Goal: Task Accomplishment & Management: Manage account settings

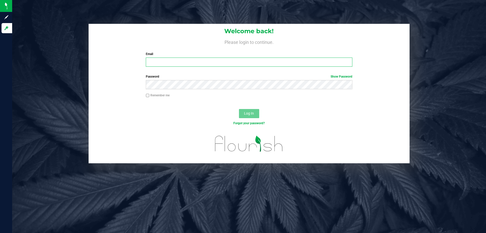
click at [163, 61] on input "Email" at bounding box center [249, 61] width 206 height 9
type input "[EMAIL_ADDRESS][DOMAIN_NAME]"
click at [239, 109] on button "Log In" at bounding box center [249, 113] width 20 height 9
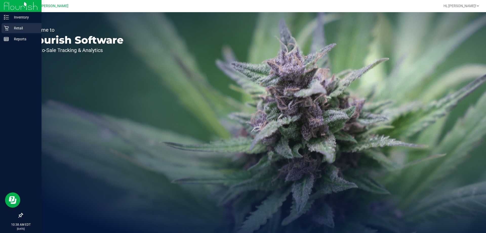
click at [30, 27] on p "Retail" at bounding box center [24, 28] width 30 height 6
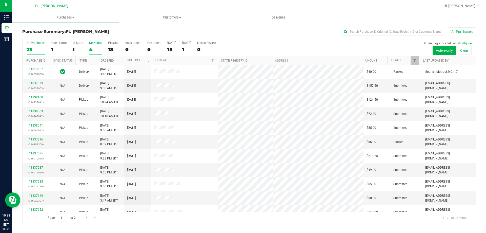
click at [95, 47] on div "4" at bounding box center [95, 50] width 13 height 6
click at [0, 0] on input "Deliveries 4" at bounding box center [0, 0] width 0 height 0
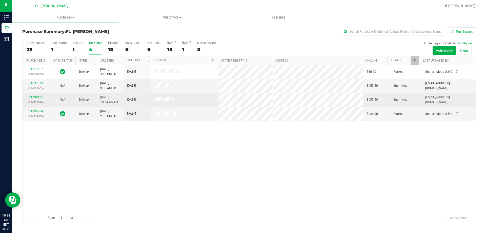
click at [40, 97] on link "11838137" at bounding box center [36, 97] width 14 height 4
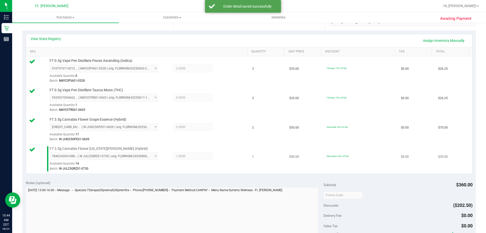
scroll to position [177, 0]
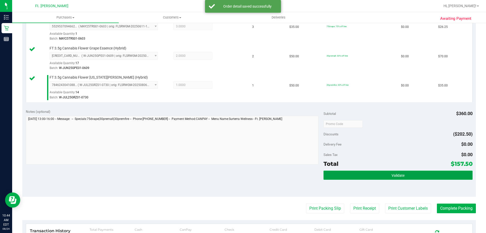
click at [375, 176] on button "Validate" at bounding box center [397, 174] width 149 height 9
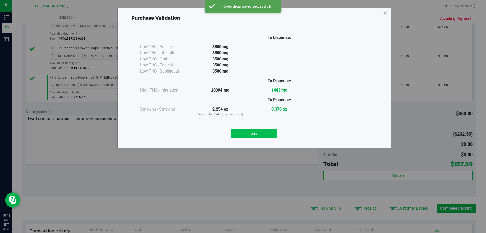
click at [252, 137] on button "Close" at bounding box center [254, 133] width 46 height 9
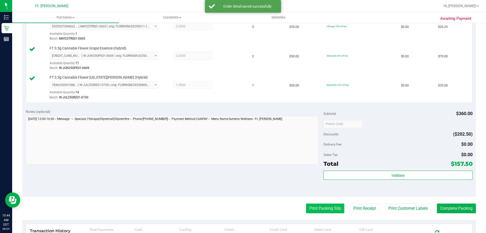
click at [313, 204] on button "Print Packing Slip" at bounding box center [325, 208] width 38 height 10
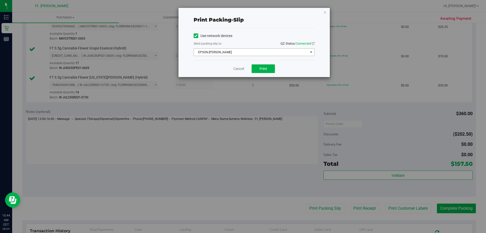
click at [281, 54] on span "EPSON-[PERSON_NAME]" at bounding box center [251, 52] width 114 height 7
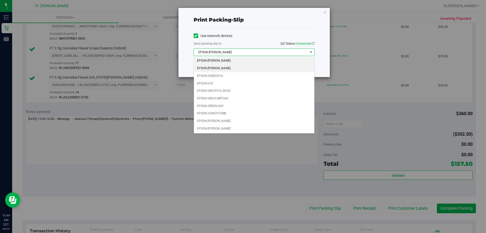
click at [249, 67] on li "EPSON-[PERSON_NAME]" at bounding box center [254, 69] width 120 height 8
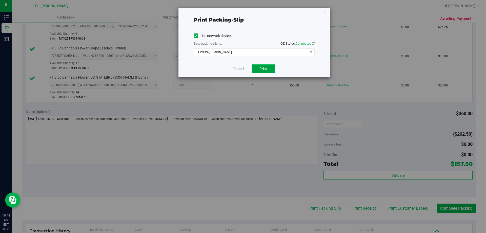
click at [267, 71] on button "Print" at bounding box center [263, 68] width 23 height 9
click at [271, 72] on button "Print" at bounding box center [263, 68] width 23 height 9
click at [240, 71] on link "Cancel" at bounding box center [238, 68] width 11 height 5
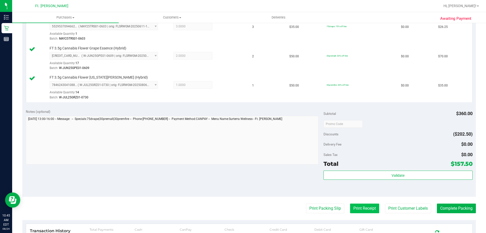
click at [364, 209] on button "Print Receipt" at bounding box center [364, 208] width 29 height 10
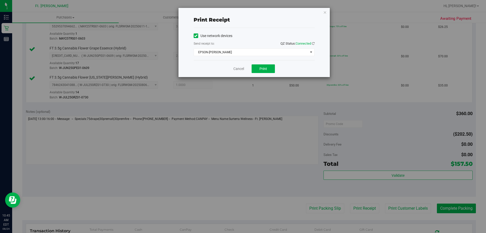
click at [268, 73] on div "Cancel Print" at bounding box center [254, 68] width 121 height 17
click at [268, 71] on button "Print" at bounding box center [263, 68] width 23 height 9
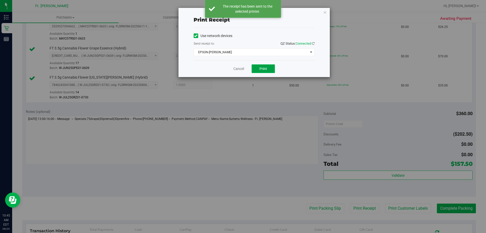
click at [268, 71] on button "Print" at bounding box center [263, 68] width 23 height 9
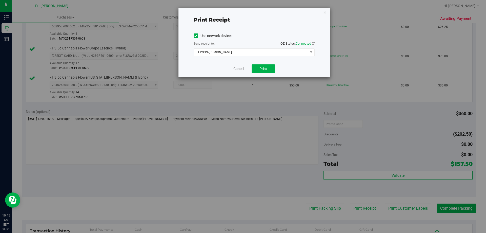
click at [239, 60] on div "Use network devices Send receipt to: QZ Status: Connected EPSON-[PERSON_NAME] C…" at bounding box center [254, 44] width 121 height 32
click at [235, 74] on div "Cancel Print" at bounding box center [254, 68] width 121 height 17
click at [238, 69] on link "Cancel" at bounding box center [238, 68] width 11 height 5
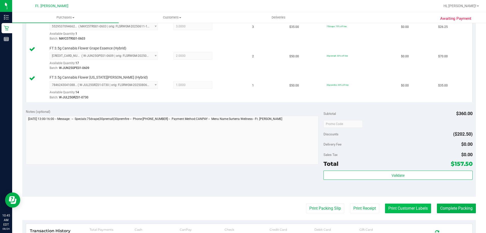
click at [420, 208] on button "Print Customer Labels" at bounding box center [408, 208] width 46 height 10
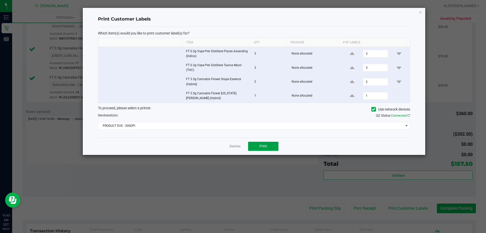
click at [254, 144] on button "Print" at bounding box center [263, 145] width 30 height 9
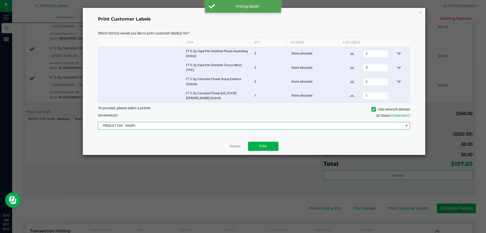
click at [233, 124] on span "PRODUCT EVE - 300DPI" at bounding box center [250, 125] width 305 height 7
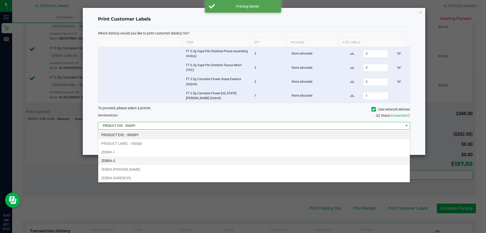
scroll to position [8, 312]
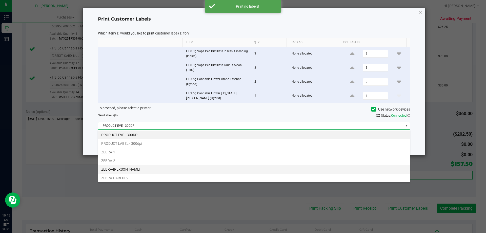
click at [149, 169] on li "ZEBRA-[PERSON_NAME]" at bounding box center [253, 169] width 311 height 9
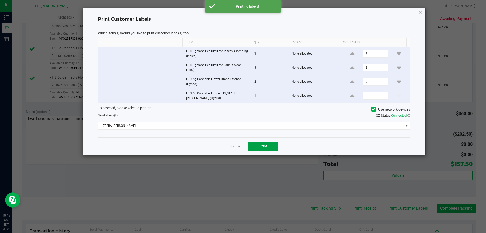
click at [278, 144] on button "Print" at bounding box center [263, 145] width 30 height 9
click at [238, 149] on div "Dismiss Print" at bounding box center [254, 145] width 312 height 17
click at [238, 145] on link "Dismiss" at bounding box center [234, 146] width 11 height 4
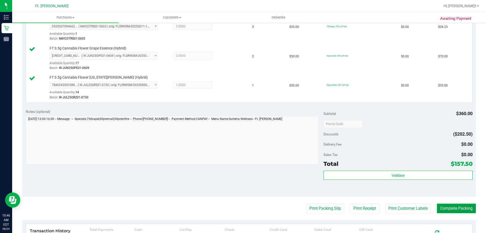
click at [442, 203] on button "Complete Packing" at bounding box center [456, 208] width 39 height 10
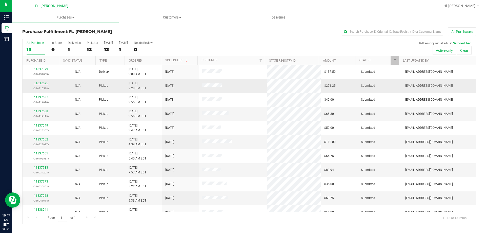
click at [39, 82] on link "11837575" at bounding box center [41, 83] width 14 height 4
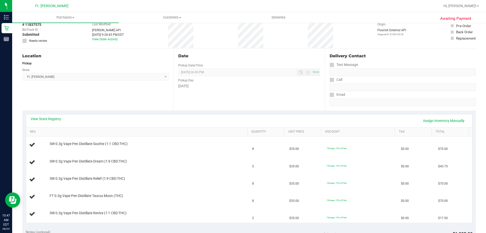
scroll to position [51, 0]
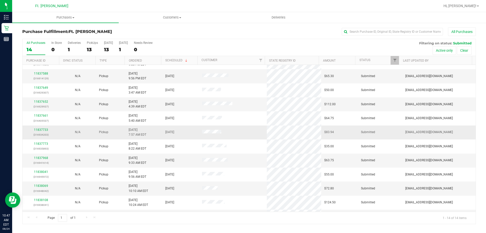
scroll to position [50, 0]
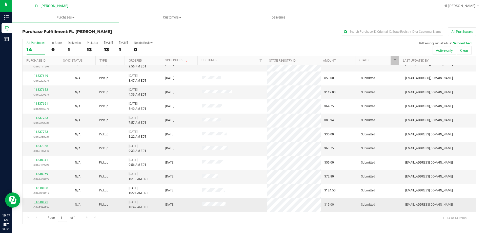
click at [43, 201] on link "11838175" at bounding box center [41, 202] width 14 height 4
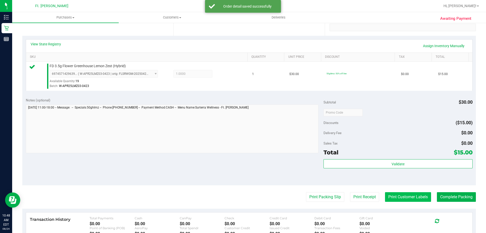
scroll to position [101, 0]
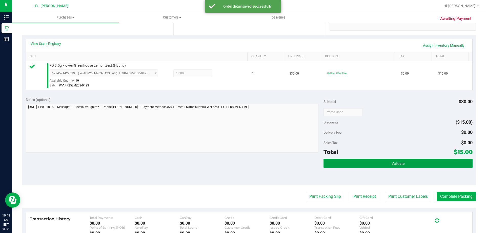
click at [407, 161] on button "Validate" at bounding box center [397, 162] width 149 height 9
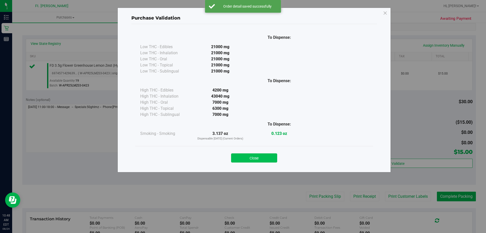
click at [266, 157] on button "Close" at bounding box center [254, 157] width 46 height 9
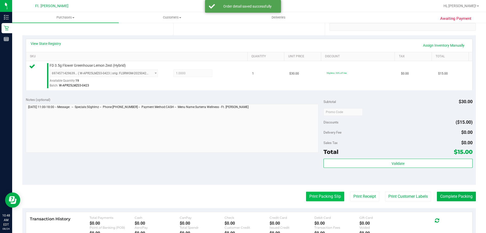
click at [311, 196] on button "Print Packing Slip" at bounding box center [325, 196] width 38 height 10
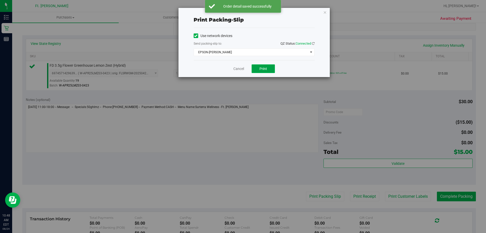
click at [264, 69] on span "Print" at bounding box center [263, 69] width 8 height 4
click at [237, 66] on link "Cancel" at bounding box center [238, 68] width 11 height 5
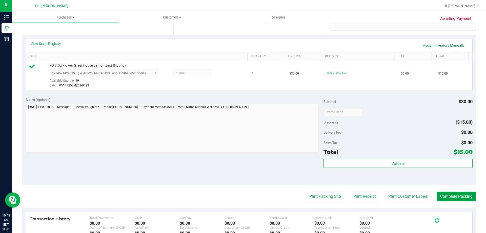
click at [439, 193] on button "Complete Packing" at bounding box center [456, 196] width 39 height 10
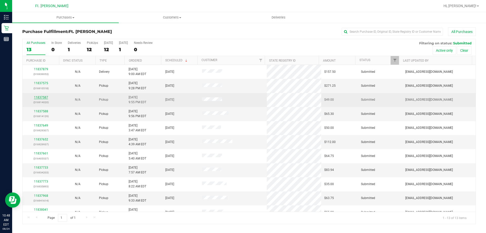
click at [45, 96] on link "11837587" at bounding box center [41, 97] width 14 height 4
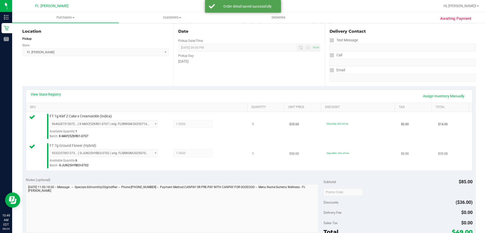
scroll to position [152, 0]
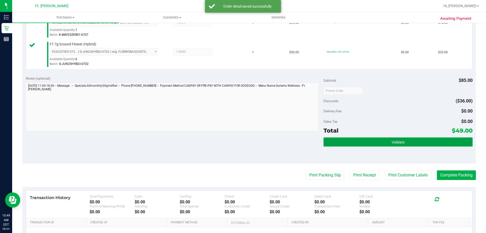
click at [367, 138] on button "Validate" at bounding box center [397, 141] width 149 height 9
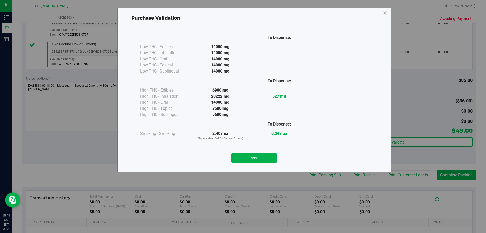
click at [260, 162] on button "Close" at bounding box center [254, 157] width 46 height 9
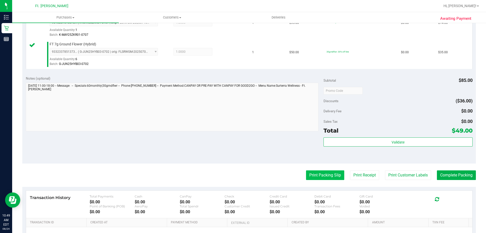
click at [316, 172] on button "Print Packing Slip" at bounding box center [325, 175] width 38 height 10
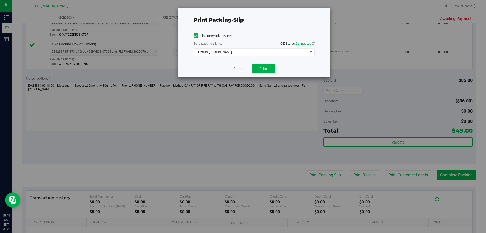
click at [261, 75] on div "Cancel Print" at bounding box center [254, 68] width 121 height 17
click at [261, 69] on span "Print" at bounding box center [263, 69] width 8 height 4
click at [238, 69] on link "Cancel" at bounding box center [238, 68] width 11 height 5
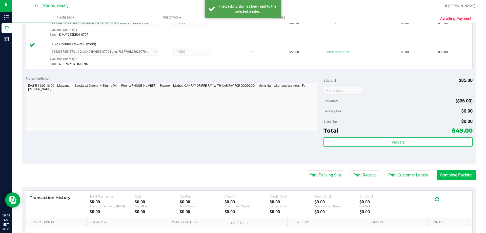
click at [467, 179] on purchase-details "Back Edit Purchase Cancel Purchase View Profile # 11837587 BioTrack ID: - Submi…" at bounding box center [248, 79] width 453 height 406
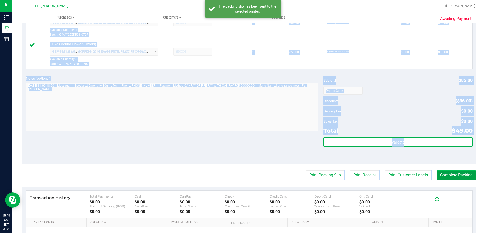
click at [467, 178] on button "Complete Packing" at bounding box center [456, 175] width 39 height 10
click at [463, 184] on purchase-details "Back Edit Purchase Cancel Purchase View Profile # 11837587 BioTrack ID: - Submi…" at bounding box center [248, 79] width 453 height 406
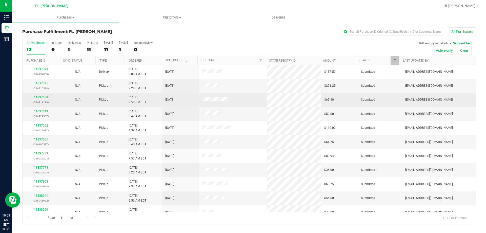
click at [35, 96] on link "11837588" at bounding box center [41, 97] width 14 height 4
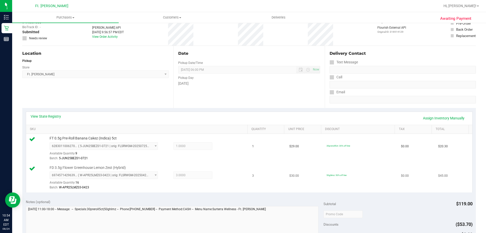
scroll to position [101, 0]
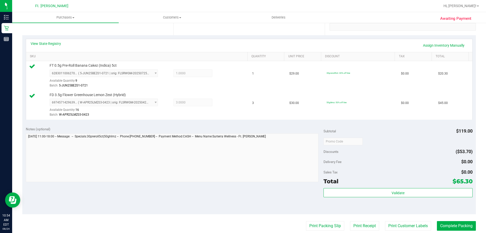
click at [351, 185] on div "Total $65.30" at bounding box center [397, 180] width 149 height 9
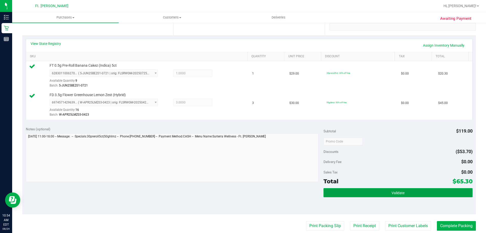
click at [345, 190] on button "Validate" at bounding box center [397, 192] width 149 height 9
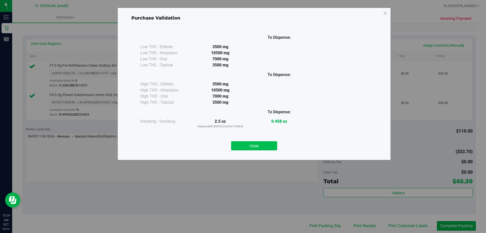
click at [260, 143] on button "Close" at bounding box center [254, 145] width 46 height 9
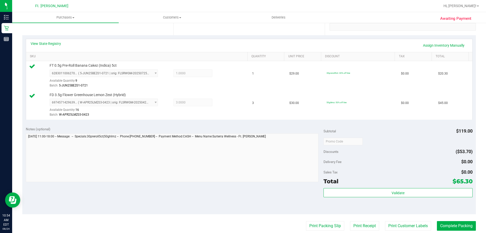
click at [312, 220] on purchase-details "Back Edit Purchase Cancel Purchase View Profile # 11837588 BioTrack ID: - Submi…" at bounding box center [248, 129] width 453 height 406
click at [312, 224] on button "Print Packing Slip" at bounding box center [325, 226] width 38 height 10
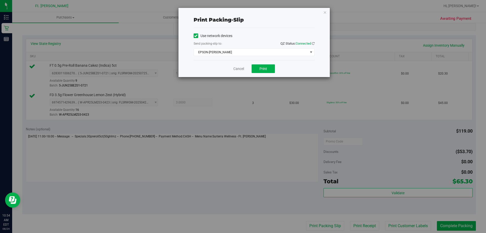
click at [265, 73] on div "Cancel Print" at bounding box center [254, 68] width 121 height 17
click at [267, 68] on button "Print" at bounding box center [263, 68] width 23 height 9
click at [239, 69] on link "Cancel" at bounding box center [238, 68] width 11 height 5
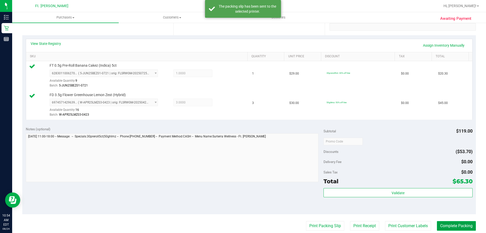
click at [440, 226] on button "Complete Packing" at bounding box center [456, 226] width 39 height 10
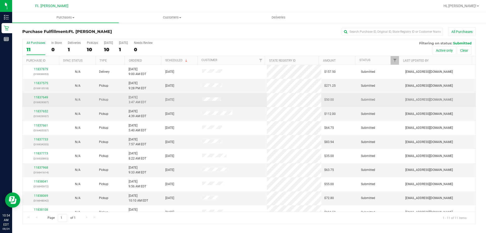
click at [48, 97] on div "11837649 (316929307)" at bounding box center [41, 100] width 31 height 10
click at [45, 98] on link "11837649" at bounding box center [41, 97] width 14 height 4
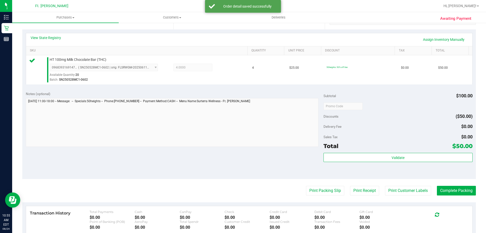
scroll to position [152, 0]
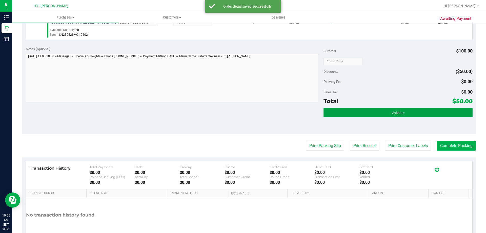
click at [325, 110] on button "Validate" at bounding box center [397, 112] width 149 height 9
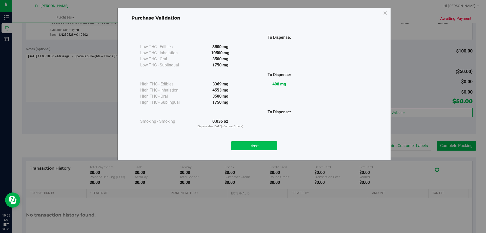
click at [269, 142] on button "Close" at bounding box center [254, 145] width 46 height 9
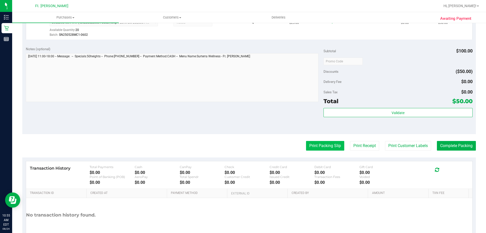
click at [324, 144] on button "Print Packing Slip" at bounding box center [325, 146] width 38 height 10
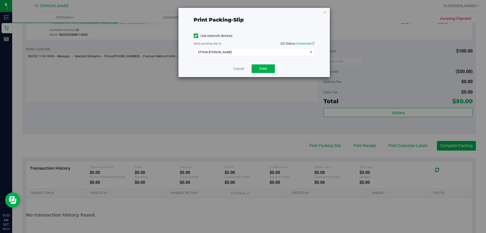
click at [268, 73] on div "Cancel Print" at bounding box center [254, 68] width 121 height 17
click at [268, 71] on button "Print" at bounding box center [263, 68] width 23 height 9
drag, startPoint x: 267, startPoint y: 60, endPoint x: 241, endPoint y: 106, distance: 53.4
click at [241, 106] on div "Print packing-slip Use network devices Send packing-slip to: QZ Status: Connect…" at bounding box center [245, 116] width 490 height 233
click at [239, 69] on link "Cancel" at bounding box center [238, 68] width 11 height 5
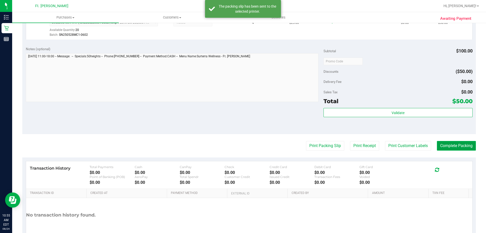
click at [442, 148] on button "Complete Packing" at bounding box center [456, 146] width 39 height 10
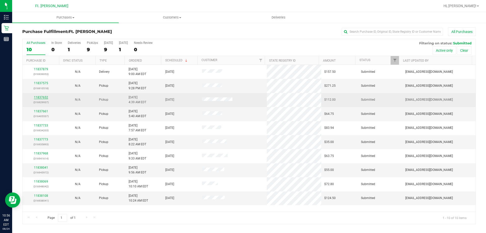
click at [47, 97] on link "11837652" at bounding box center [41, 97] width 14 height 4
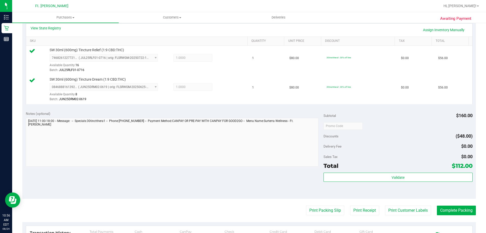
scroll to position [152, 0]
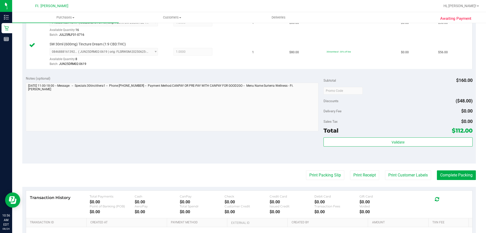
click at [342, 135] on div "Subtotal $160.00 Discounts ($48.00) Delivery Fee $0.00 Sales Tax $0.00 Total $1…" at bounding box center [397, 118] width 149 height 84
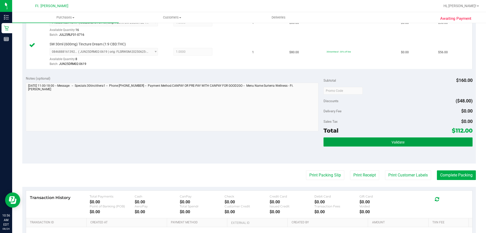
click at [342, 140] on button "Validate" at bounding box center [397, 141] width 149 height 9
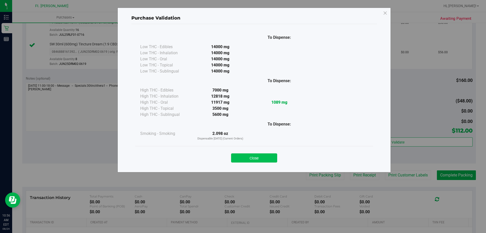
click at [256, 155] on button "Close" at bounding box center [254, 157] width 46 height 9
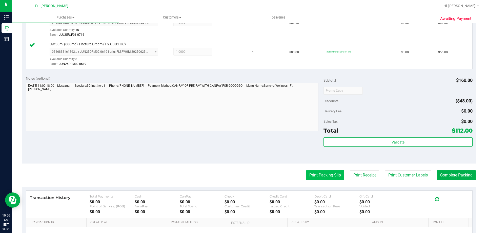
click at [314, 173] on button "Print Packing Slip" at bounding box center [325, 175] width 38 height 10
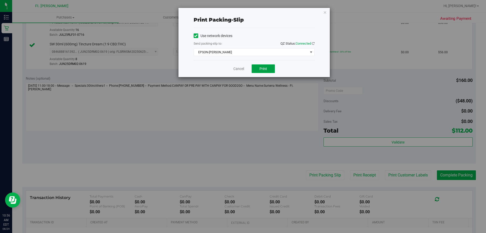
click at [259, 69] on button "Print" at bounding box center [263, 68] width 23 height 9
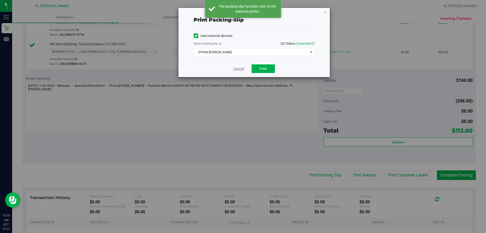
click at [238, 69] on link "Cancel" at bounding box center [238, 68] width 11 height 5
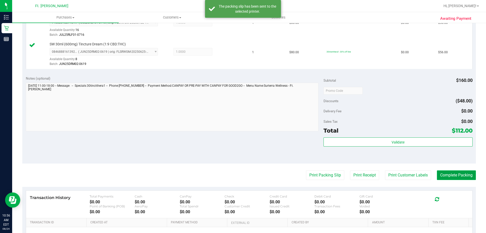
click at [451, 176] on button "Complete Packing" at bounding box center [456, 175] width 39 height 10
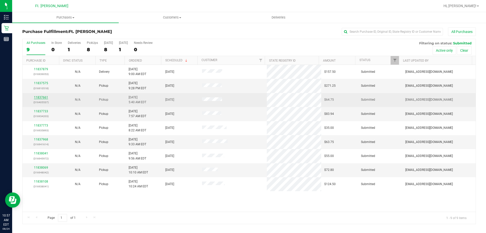
click at [41, 98] on link "11837661" at bounding box center [41, 97] width 14 height 4
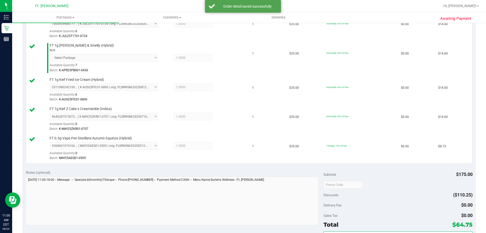
scroll to position [202, 0]
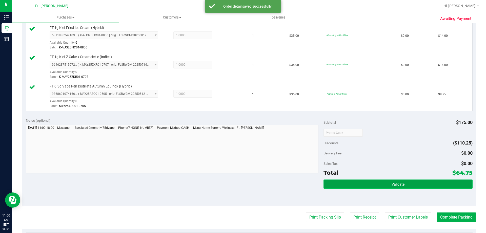
click at [355, 181] on button "Validate" at bounding box center [397, 183] width 149 height 9
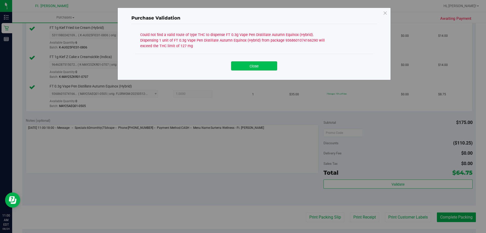
click at [261, 65] on button "Close" at bounding box center [254, 65] width 46 height 9
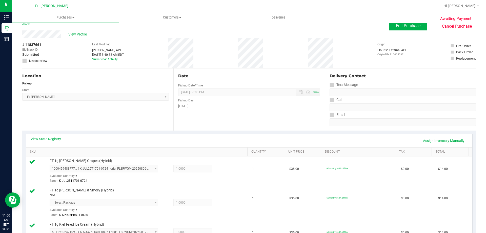
scroll to position [0, 0]
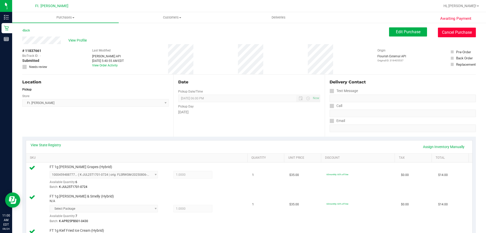
click at [449, 31] on button "Cancel Purchase" at bounding box center [457, 33] width 38 height 10
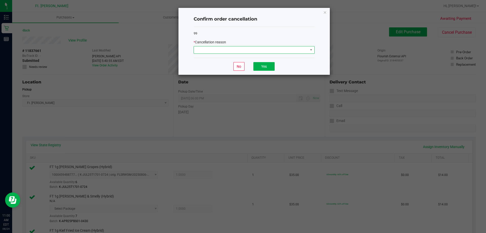
click at [252, 50] on span at bounding box center [251, 49] width 114 height 7
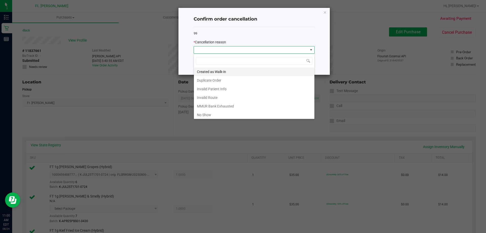
scroll to position [8, 121]
click at [216, 103] on li "MMUR Bank Exhausted" at bounding box center [254, 106] width 120 height 9
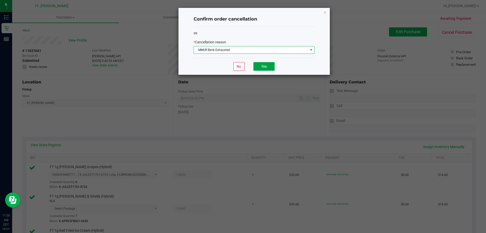
click at [259, 69] on button "Yes" at bounding box center [263, 66] width 21 height 9
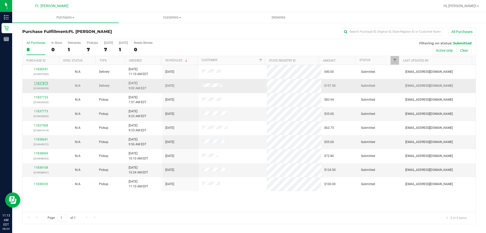
click at [44, 82] on link "11837879" at bounding box center [41, 83] width 14 height 4
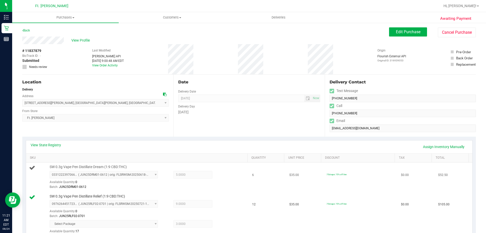
click at [136, 179] on div "Available Quantity: 0" at bounding box center [107, 183] width 114 height 10
click at [137, 178] on div "Available Quantity: 0" at bounding box center [107, 183] width 114 height 10
click at [141, 177] on span "0331222397066899 ( JUN25DRM01-0612 | orig: FLSRWGM-20250618-1354 ) 033122239706…" at bounding box center [104, 175] width 108 height 8
click at [151, 174] on span "0331222397066899 ( JUN25DRM01-0612 | orig: FLSRWGM-20250618-1354 ) 033122239706…" at bounding box center [104, 175] width 108 height 8
click at [69, 176] on span "0331222397066899 ( JUN25DRM01-0612 | orig: FLSRWGM-20250618-1354 ) 033122239706…" at bounding box center [104, 175] width 108 height 8
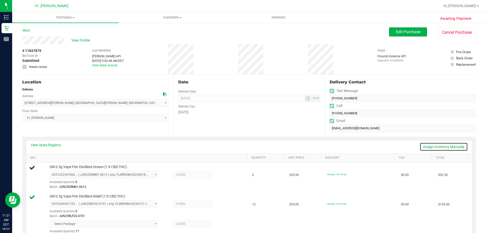
click at [454, 149] on link "Assign Inventory Manually" at bounding box center [444, 146] width 48 height 9
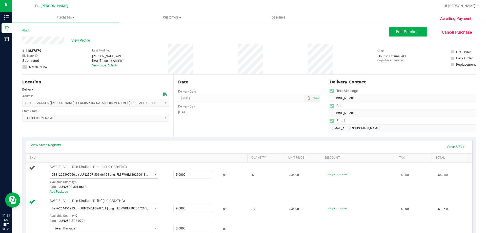
click at [154, 175] on span "select" at bounding box center [156, 174] width 4 height 4
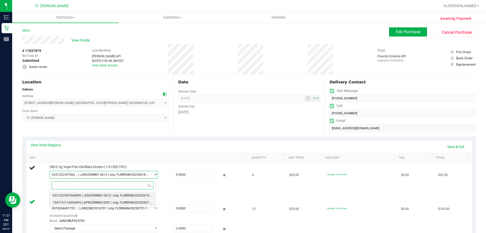
click at [141, 204] on span "( APR25DRM03-0501 | orig: FLSRWGM-20250507-1351 )" at bounding box center [120, 202] width 77 height 4
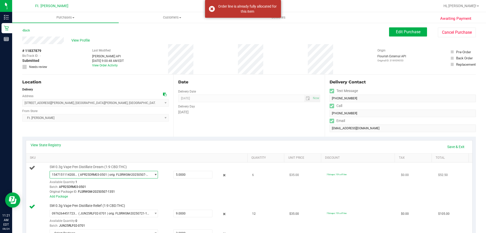
click at [139, 175] on span "( APR25DRM03-0501 | orig: FLSRWGM-20250507-1351 )" at bounding box center [113, 175] width 71 height 4
click at [168, 205] on div "SW 0.3g Vape Pen Distillate Relief (1:9 CBD:THC) 0976264451723649 ( JUN25RLF02-…" at bounding box center [146, 227] width 198 height 49
click at [61, 196] on link "Add Package" at bounding box center [59, 196] width 18 height 4
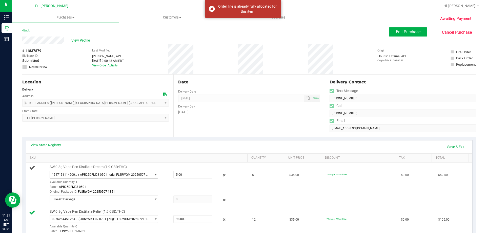
click at [120, 171] on span "1547151114200495 ( APR25DRM03-0501 | orig: FLSRWGM-20250507-1351 )" at bounding box center [100, 174] width 101 height 7
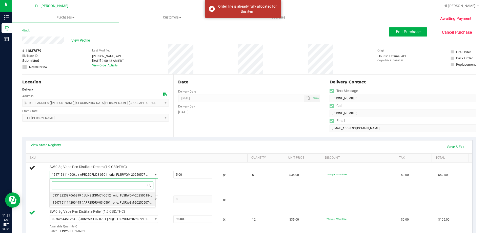
click at [104, 194] on span "( JUN25DRM01-0612 | orig: FLSRWGM-20250618-1354 )" at bounding box center [120, 195] width 77 height 4
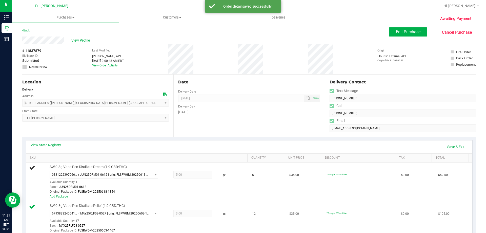
scroll to position [51, 0]
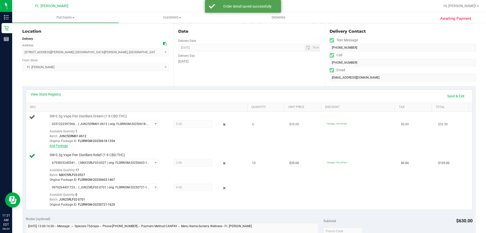
click at [59, 146] on link "Add Package" at bounding box center [59, 146] width 18 height 4
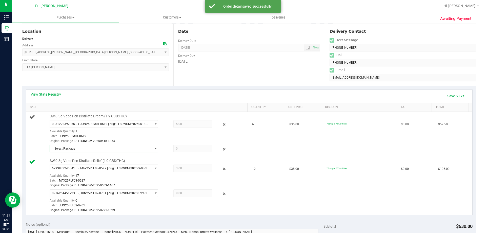
click at [75, 148] on span "Select Package" at bounding box center [100, 148] width 101 height 7
click at [124, 137] on div "Batch: JUN25DRM01-0612" at bounding box center [147, 136] width 195 height 5
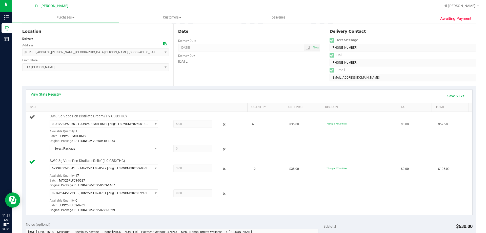
click at [183, 146] on span at bounding box center [192, 148] width 39 height 8
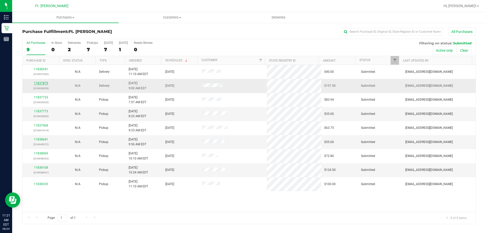
click at [40, 82] on link "11837879" at bounding box center [41, 83] width 14 height 4
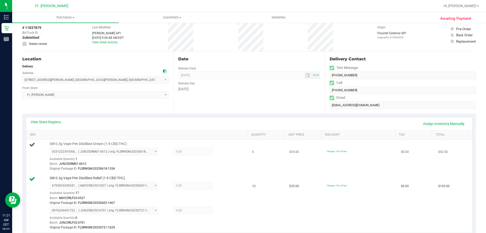
scroll to position [51, 0]
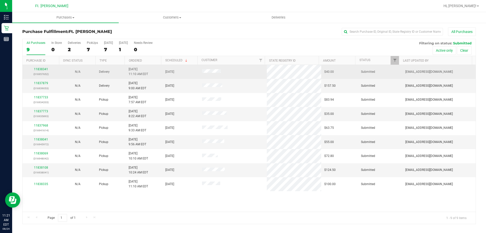
click at [48, 71] on div "11838341 (316957652)" at bounding box center [41, 72] width 31 height 10
click at [46, 69] on link "11838341" at bounding box center [41, 69] width 14 height 4
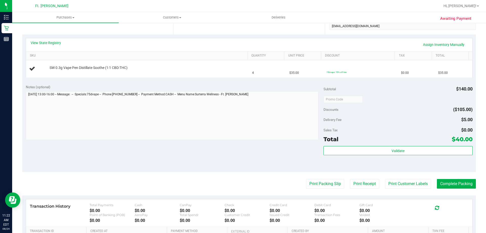
scroll to position [127, 0]
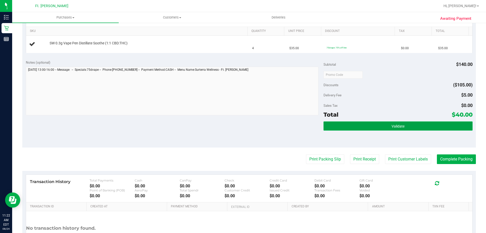
click at [338, 122] on button "Validate" at bounding box center [397, 125] width 149 height 9
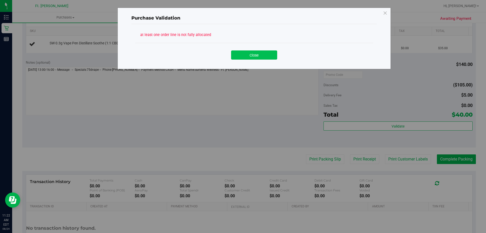
click at [263, 58] on button "Close" at bounding box center [254, 54] width 46 height 9
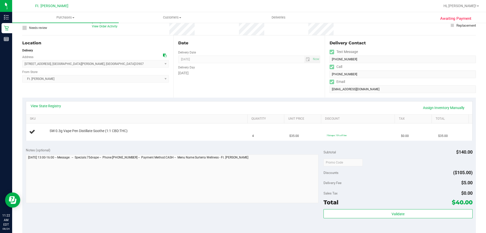
scroll to position [0, 0]
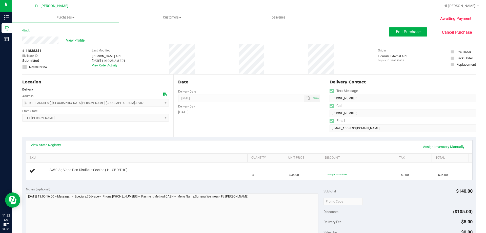
drag, startPoint x: 92, startPoint y: 102, endPoint x: 40, endPoint y: 102, distance: 52.6
click at [40, 102] on span "[STREET_ADDRESS] , [GEOGRAPHIC_DATA][PERSON_NAME] , [GEOGRAPHIC_DATA] 33907 Sel…" at bounding box center [95, 103] width 147 height 8
click at [92, 128] on div "Location Delivery Address [STREET_ADDRESS] , [GEOGRAPHIC_DATA][PERSON_NAME] , […" at bounding box center [97, 105] width 151 height 62
drag, startPoint x: 140, startPoint y: 171, endPoint x: 47, endPoint y: 169, distance: 93.6
click at [47, 169] on div "SW 0.3g Vape Pen Distillate Soothe (1:1 CBD:THC)" at bounding box center [146, 169] width 198 height 5
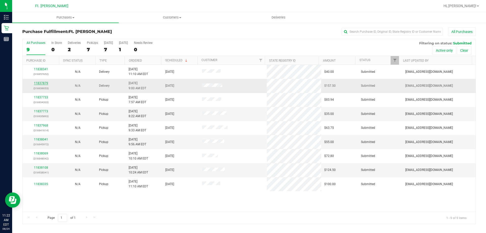
click at [42, 82] on link "11837879" at bounding box center [41, 83] width 14 height 4
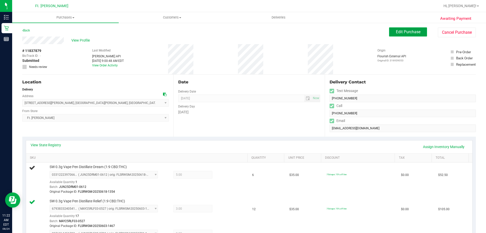
click at [407, 28] on button "Edit Purchase" at bounding box center [408, 31] width 38 height 9
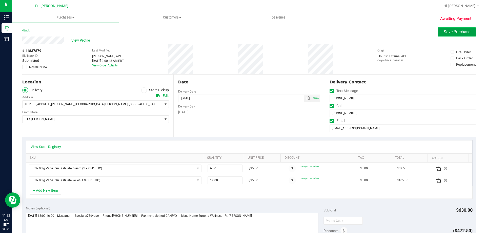
click at [464, 31] on span "Save Purchase" at bounding box center [457, 31] width 27 height 5
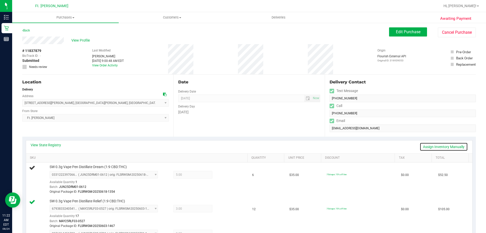
click at [446, 147] on link "Assign Inventory Manually" at bounding box center [444, 146] width 48 height 9
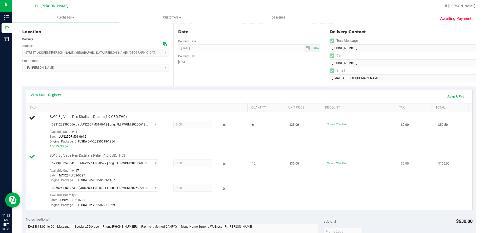
scroll to position [51, 0]
click at [60, 146] on link "Add Package" at bounding box center [59, 146] width 18 height 4
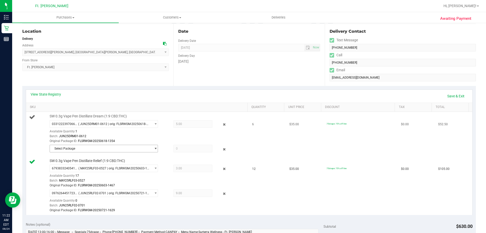
click at [73, 151] on span "Select Package" at bounding box center [100, 148] width 101 height 7
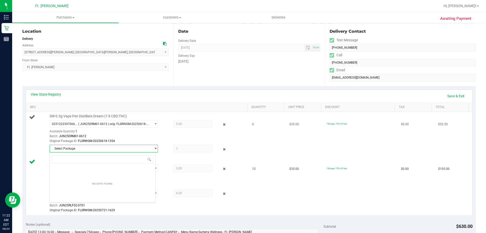
click at [145, 147] on span "Select Package" at bounding box center [100, 148] width 101 height 7
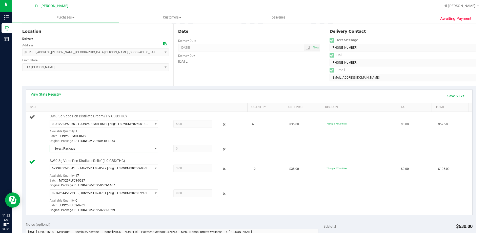
click at [146, 141] on div "Original Package ID: FLSRWGM-20250618-1354" at bounding box center [147, 140] width 195 height 5
click at [158, 143] on div "Original Package ID: FLSRWGM-20250618-1354" at bounding box center [147, 140] width 195 height 5
click at [68, 132] on div "Available Quantity: 1" at bounding box center [107, 133] width 114 height 10
click at [184, 125] on span "5.00 5" at bounding box center [192, 124] width 39 height 8
click at [129, 153] on div "Select Package" at bounding box center [147, 148] width 195 height 9
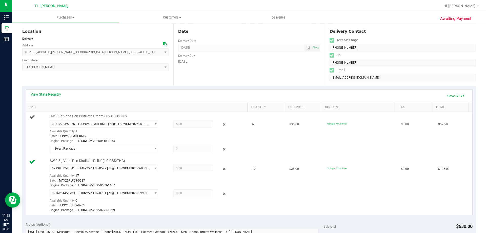
click at [131, 153] on div "Select Package" at bounding box center [147, 148] width 195 height 9
click at [142, 148] on span "Select Package" at bounding box center [100, 148] width 101 height 7
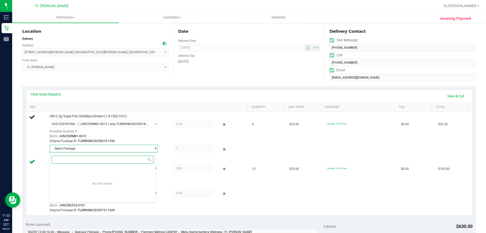
click at [123, 185] on div "No data found." at bounding box center [103, 183] width 106 height 35
click at [296, 185] on td "$35.00" at bounding box center [304, 185] width 37 height 58
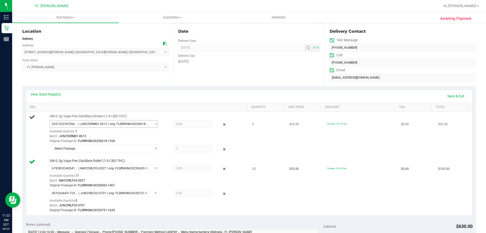
click at [135, 121] on span "0331222397066899 ( JUN25DRM01-0612 | orig: FLSRWGM-20250618-1354 )" at bounding box center [100, 123] width 101 height 7
click at [134, 124] on span "( JUN25DRM01-0612 | orig: FLSRWGM-20250618-1354 )" at bounding box center [113, 124] width 71 height 4
click at [133, 124] on div "SW 0.3g Vape Pen Distillate Dream (1:9 CBD:THC) 0331222397066899 ( JUN25DRM01-0…" at bounding box center [146, 134] width 198 height 40
click at [134, 123] on span "( JUN25DRM01-0612 | orig: FLSRWGM-20250618-1354 )" at bounding box center [113, 124] width 71 height 4
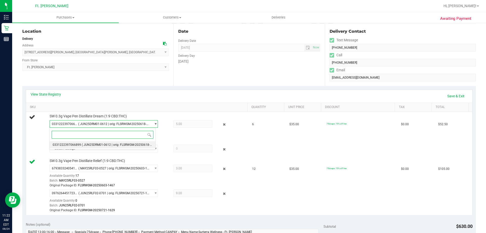
click at [128, 147] on li "0331222397066899 ( JUN25DRM01-0612 | orig: FLSRWGM-20250618-1354 )" at bounding box center [103, 144] width 106 height 7
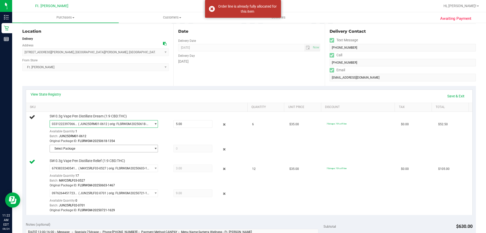
click at [128, 147] on span "Select Package" at bounding box center [100, 148] width 101 height 7
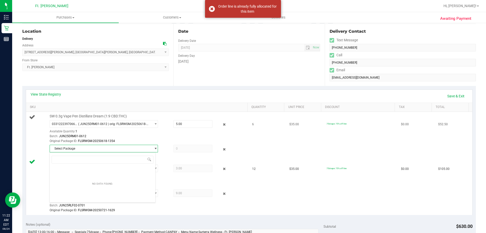
click at [160, 143] on div "SW 0.3g Vape Pen Distillate Dream (1:9 CBD:THC) 0331222397066899 ( JUN25DRM01-0…" at bounding box center [146, 134] width 198 height 40
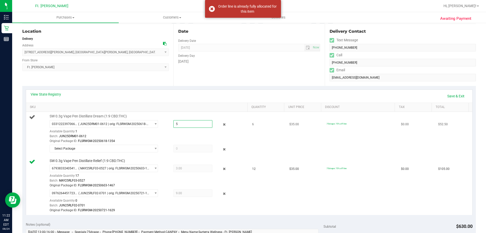
click at [191, 122] on span "5.00 5" at bounding box center [192, 124] width 39 height 8
type input "6"
type input "6.00"
click at [194, 137] on div "Batch: JUN25DRM01-0612" at bounding box center [147, 136] width 195 height 5
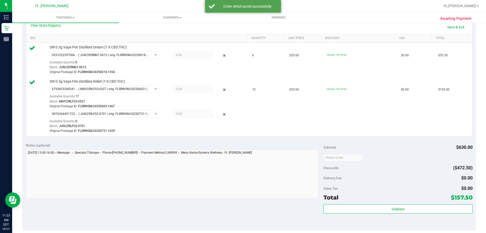
scroll to position [152, 0]
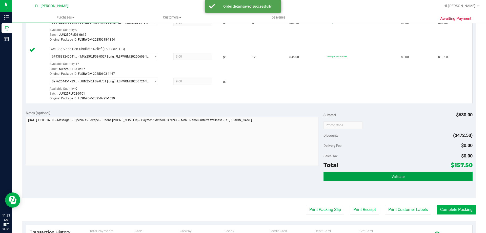
click at [370, 172] on button "Validate" at bounding box center [397, 176] width 149 height 9
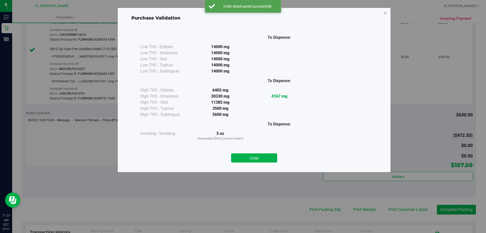
click at [265, 160] on button "Close" at bounding box center [254, 157] width 46 height 9
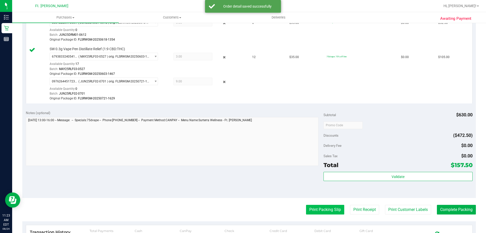
click at [313, 209] on button "Print Packing Slip" at bounding box center [325, 209] width 38 height 10
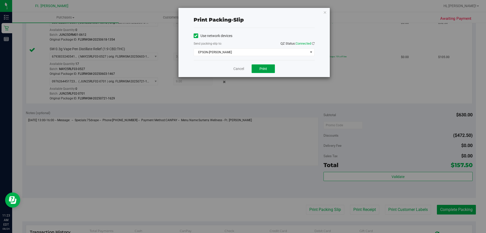
click at [262, 66] on button "Print" at bounding box center [263, 68] width 23 height 9
click at [262, 70] on span "Print" at bounding box center [263, 69] width 8 height 4
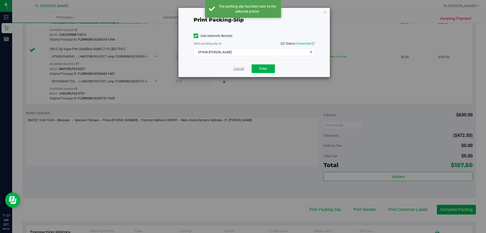
click at [239, 68] on link "Cancel" at bounding box center [238, 68] width 11 height 5
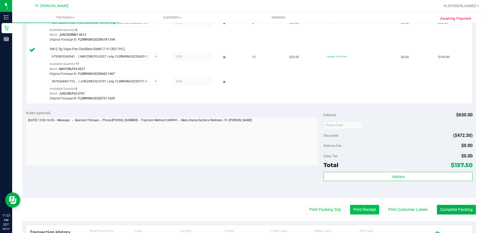
click at [363, 206] on button "Print Receipt" at bounding box center [364, 209] width 29 height 10
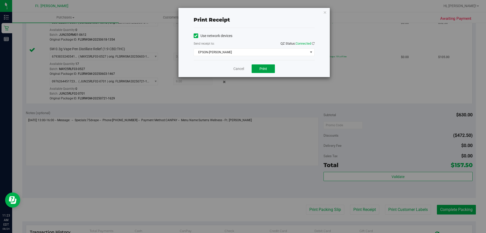
click at [267, 67] on span "Print" at bounding box center [263, 69] width 8 height 4
click at [267, 68] on span "Print" at bounding box center [263, 69] width 8 height 4
click at [243, 70] on link "Cancel" at bounding box center [238, 68] width 11 height 5
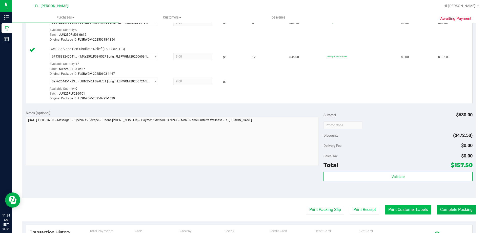
click at [417, 211] on button "Print Customer Labels" at bounding box center [408, 209] width 46 height 10
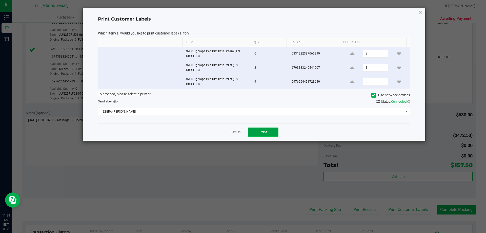
click at [274, 132] on button "Print" at bounding box center [263, 131] width 30 height 9
click at [231, 132] on link "Dismiss" at bounding box center [234, 132] width 11 height 4
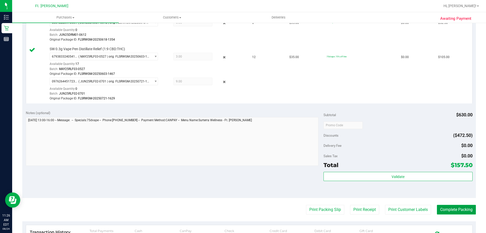
click at [449, 213] on button "Complete Packing" at bounding box center [456, 209] width 39 height 10
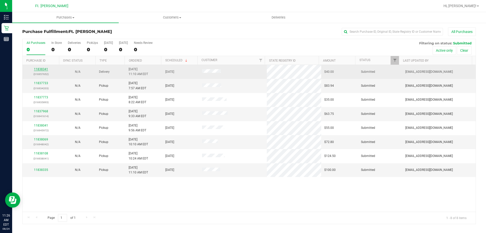
click at [36, 69] on link "11838341" at bounding box center [41, 69] width 14 height 4
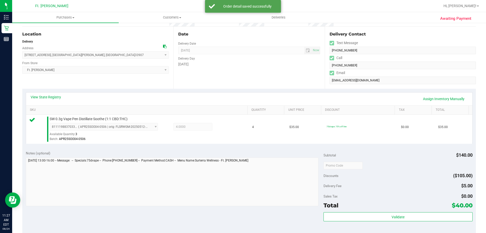
scroll to position [127, 0]
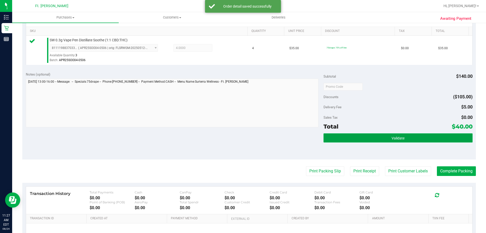
click at [368, 139] on button "Validate" at bounding box center [397, 137] width 149 height 9
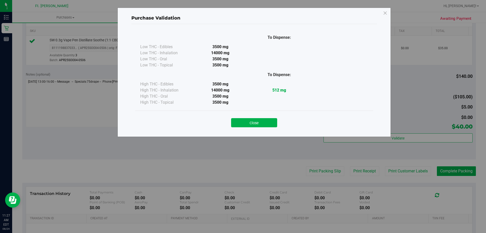
drag, startPoint x: 268, startPoint y: 124, endPoint x: 280, endPoint y: 128, distance: 12.0
click at [268, 124] on button "Close" at bounding box center [254, 122] width 46 height 9
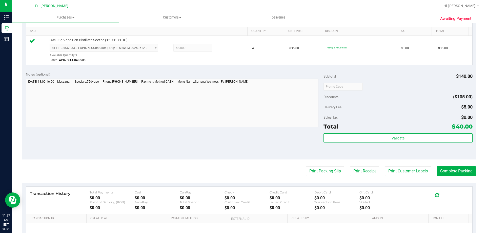
click at [331, 177] on purchase-details "Back Edit Purchase Cancel Purchase View Profile # 11838341 BioTrack ID: - Submi…" at bounding box center [248, 89] width 453 height 376
click at [331, 173] on button "Print Packing Slip" at bounding box center [325, 171] width 38 height 10
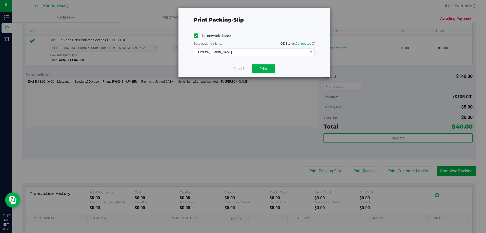
click at [266, 75] on div "Cancel Print" at bounding box center [254, 68] width 121 height 17
click at [270, 65] on button "Print" at bounding box center [263, 68] width 23 height 9
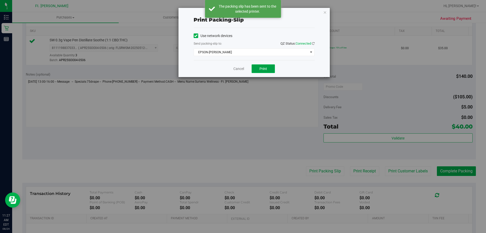
click at [267, 70] on button "Print" at bounding box center [263, 68] width 23 height 9
click at [239, 69] on link "Cancel" at bounding box center [238, 68] width 11 height 5
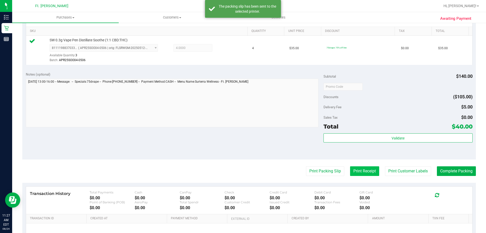
click at [369, 174] on button "Print Receipt" at bounding box center [364, 171] width 29 height 10
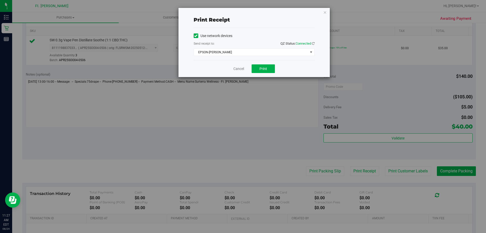
click at [261, 64] on div "Cancel Print" at bounding box center [254, 68] width 121 height 17
click at [266, 69] on span "Print" at bounding box center [263, 69] width 8 height 4
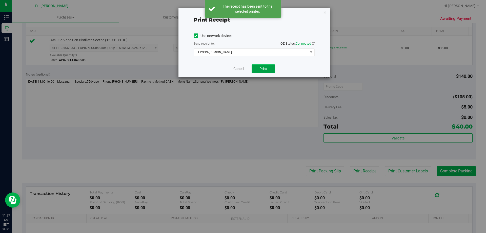
click at [271, 71] on button "Print" at bounding box center [263, 68] width 23 height 9
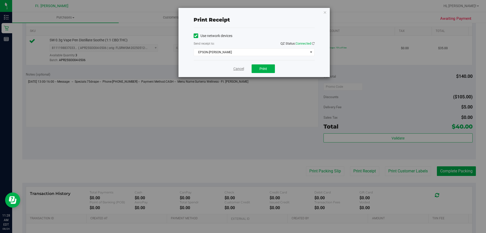
click at [233, 69] on link "Cancel" at bounding box center [238, 68] width 11 height 5
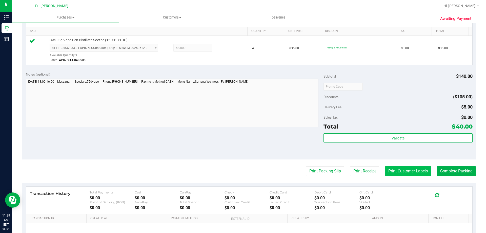
click at [422, 172] on button "Print Customer Labels" at bounding box center [408, 171] width 46 height 10
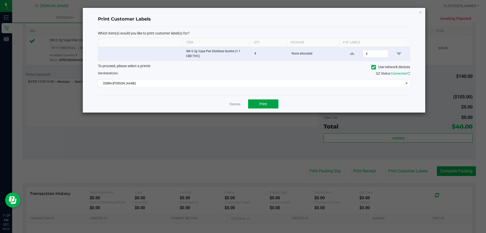
click at [264, 100] on button "Print" at bounding box center [263, 103] width 30 height 9
click at [237, 105] on link "Dismiss" at bounding box center [234, 104] width 11 height 4
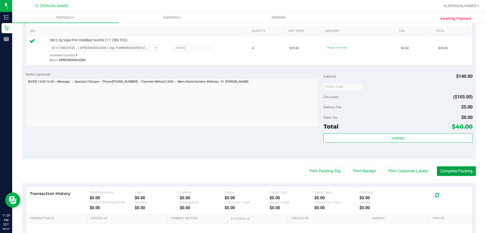
click at [455, 168] on button "Complete Packing" at bounding box center [456, 171] width 39 height 10
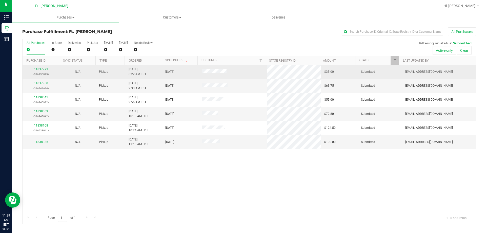
click at [49, 70] on div "11837773 (316935893)" at bounding box center [41, 72] width 31 height 10
click at [45, 70] on link "11837773" at bounding box center [41, 69] width 14 height 4
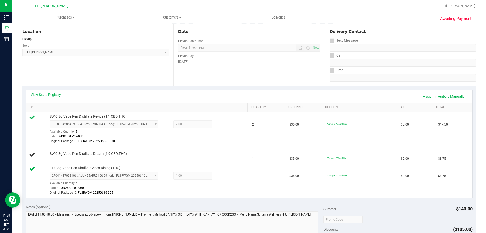
scroll to position [51, 0]
drag, startPoint x: 115, startPoint y: 152, endPoint x: 151, endPoint y: 151, distance: 36.2
click at [135, 151] on div "SW 0.3g Vape Pen Distillate Dream (1:9 CBD:THC)" at bounding box center [146, 153] width 198 height 5
click at [157, 151] on div "SW 0.3g Vape Pen Distillate Dream (1:9 CBD:THC)" at bounding box center [146, 153] width 198 height 5
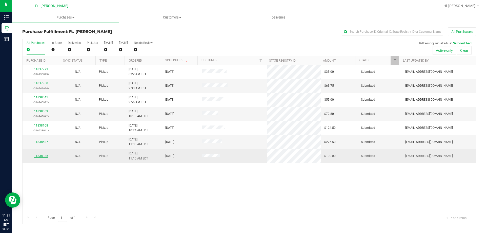
click at [42, 156] on link "11838335" at bounding box center [41, 156] width 14 height 4
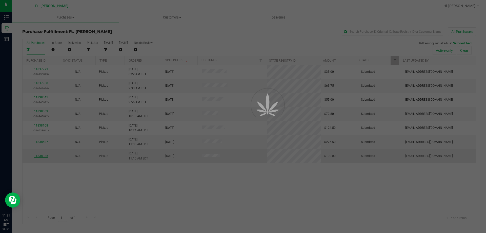
click at [42, 156] on div at bounding box center [243, 116] width 486 height 233
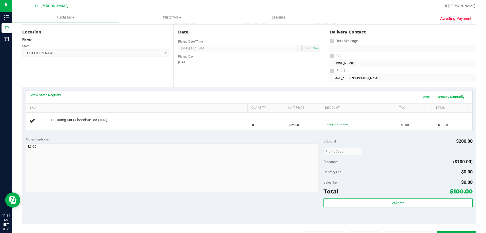
scroll to position [51, 0]
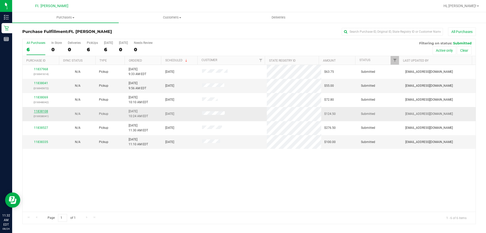
click at [36, 111] on link "11838108" at bounding box center [41, 111] width 14 height 4
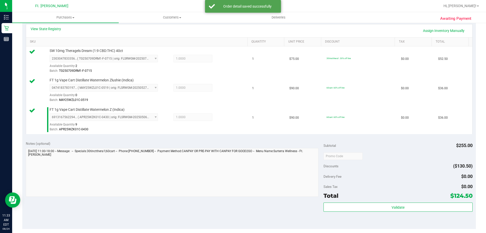
scroll to position [152, 0]
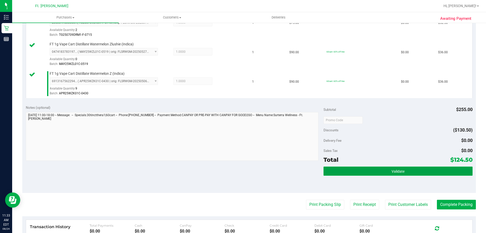
click at [391, 171] on span "Validate" at bounding box center [397, 171] width 13 height 4
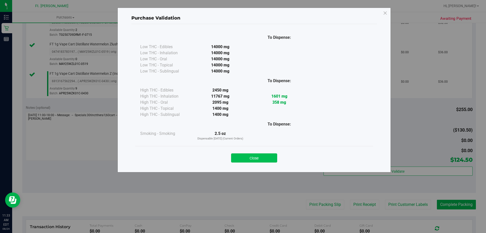
click at [276, 160] on button "Close" at bounding box center [254, 157] width 46 height 9
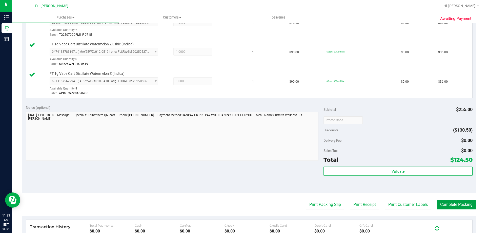
click at [445, 201] on button "Complete Packing" at bounding box center [456, 204] width 39 height 10
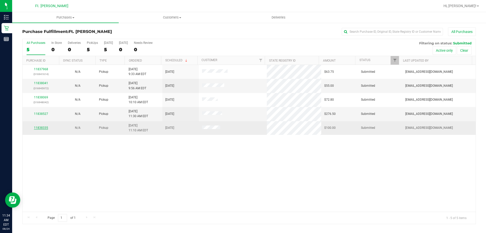
click at [36, 126] on link "11838335" at bounding box center [41, 128] width 14 height 4
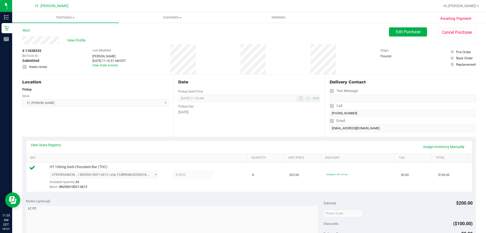
scroll to position [76, 0]
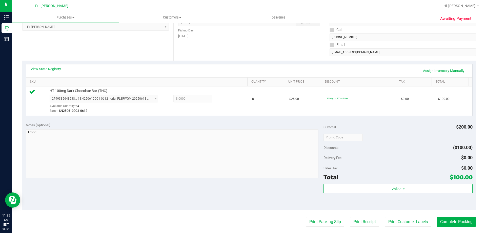
click at [369, 194] on div "Validate" at bounding box center [397, 195] width 149 height 23
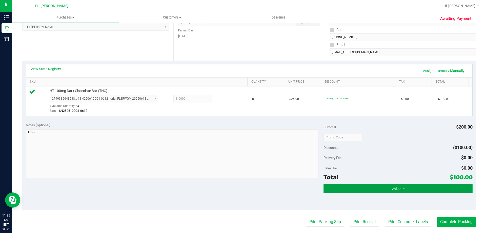
click at [372, 186] on button "Validate" at bounding box center [397, 188] width 149 height 9
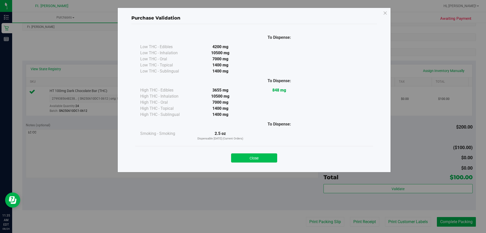
click at [247, 159] on button "Close" at bounding box center [254, 157] width 46 height 9
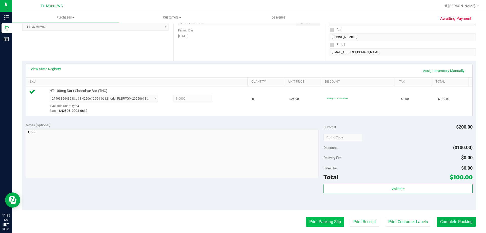
click at [322, 219] on button "Print Packing Slip" at bounding box center [325, 222] width 38 height 10
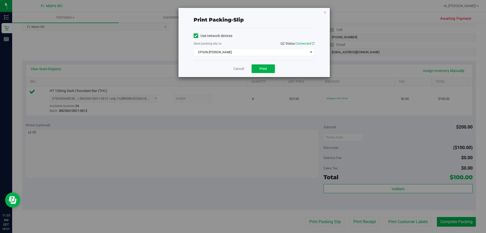
click at [269, 74] on div "Cancel Print" at bounding box center [254, 68] width 121 height 17
click at [267, 69] on button "Print" at bounding box center [263, 68] width 23 height 9
click at [239, 68] on link "Cancel" at bounding box center [238, 68] width 11 height 5
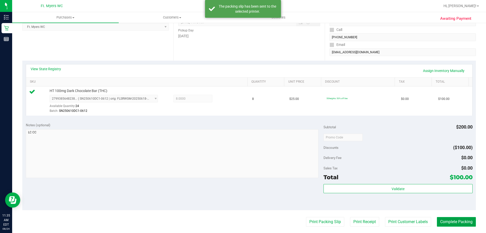
click at [445, 219] on button "Complete Packing" at bounding box center [456, 222] width 39 height 10
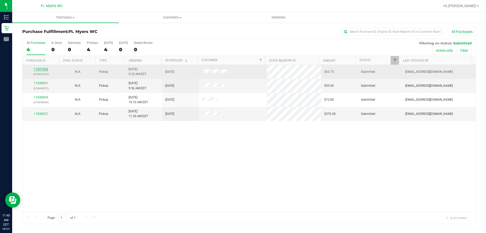
click at [47, 70] on link "11837968" at bounding box center [41, 69] width 14 height 4
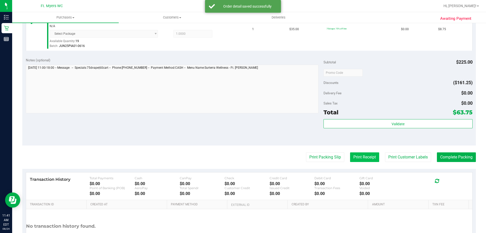
scroll to position [329, 0]
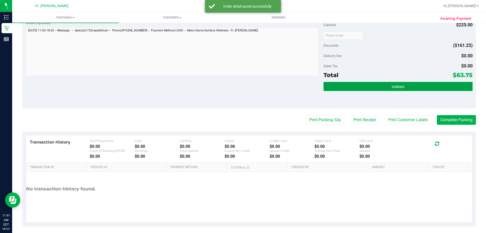
click at [368, 90] on button "Validate" at bounding box center [397, 86] width 149 height 9
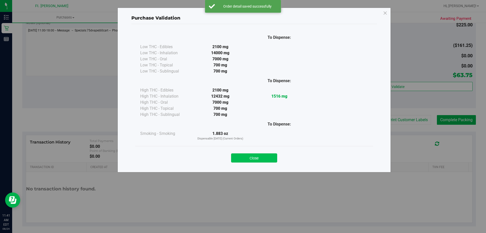
click at [271, 160] on button "Close" at bounding box center [254, 157] width 46 height 9
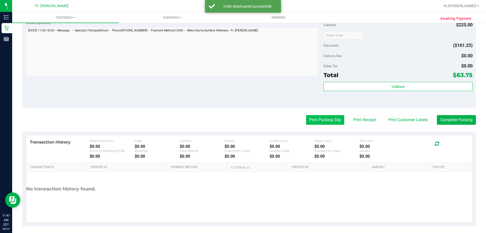
click at [323, 120] on button "Print Packing Slip" at bounding box center [325, 120] width 38 height 10
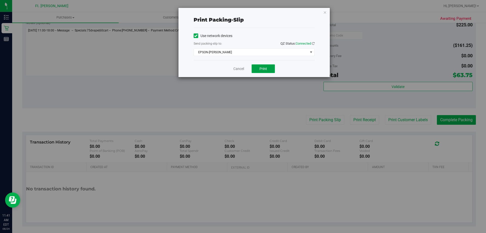
click at [262, 71] on button "Print" at bounding box center [263, 68] width 23 height 9
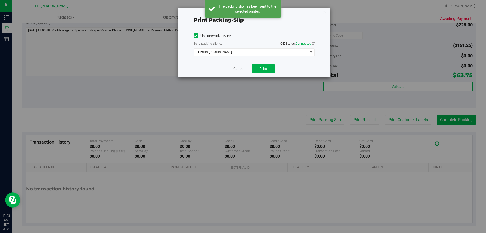
click at [239, 70] on link "Cancel" at bounding box center [238, 68] width 11 height 5
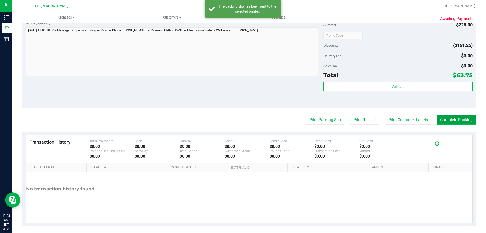
click at [445, 119] on button "Complete Packing" at bounding box center [456, 120] width 39 height 10
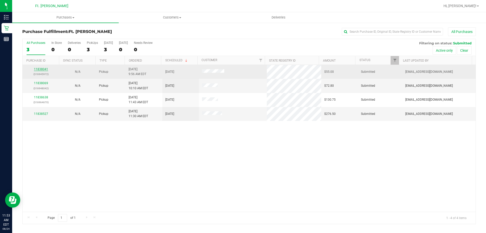
click at [42, 68] on link "11838041" at bounding box center [41, 69] width 14 height 4
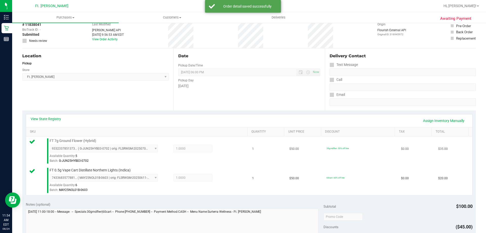
scroll to position [76, 0]
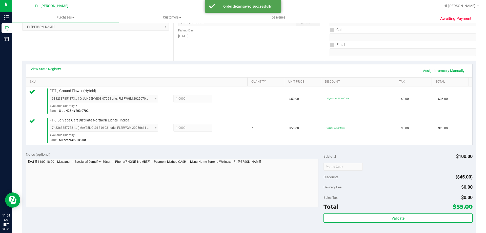
click at [458, 226] on div "Validate" at bounding box center [397, 224] width 149 height 23
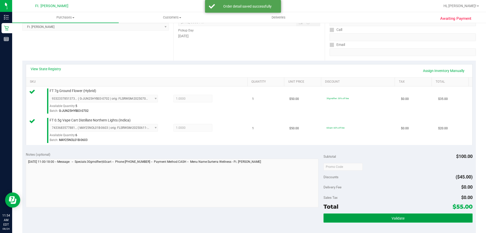
click at [454, 217] on button "Validate" at bounding box center [397, 217] width 149 height 9
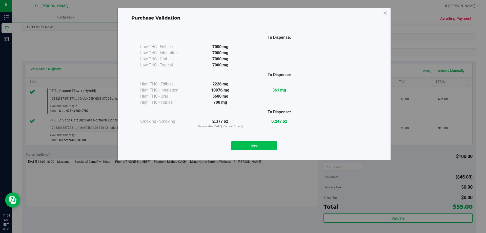
click at [272, 143] on button "Close" at bounding box center [254, 145] width 46 height 9
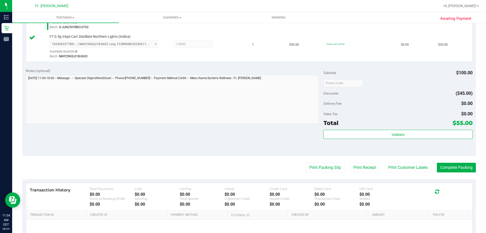
scroll to position [202, 0]
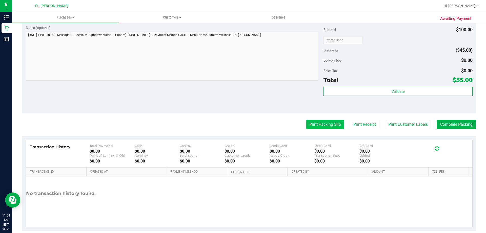
click at [325, 129] on button "Print Packing Slip" at bounding box center [325, 124] width 38 height 10
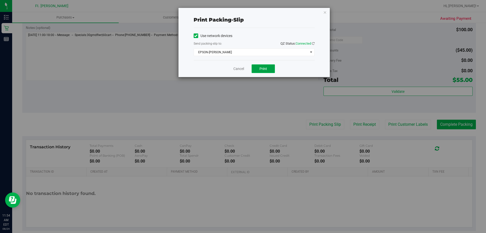
click at [254, 67] on button "Print" at bounding box center [263, 68] width 23 height 9
click at [243, 69] on link "Cancel" at bounding box center [238, 68] width 11 height 5
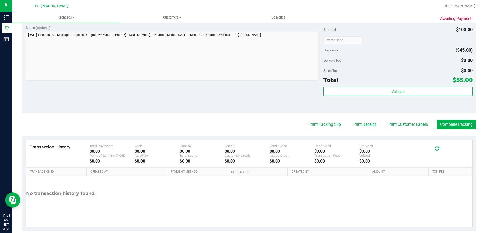
click at [471, 133] on purchase-details "Back Edit Purchase Cancel Purchase View Profile # 11838041 BioTrack ID: - Submi…" at bounding box center [248, 28] width 453 height 406
click at [468, 129] on button "Complete Packing" at bounding box center [456, 124] width 39 height 10
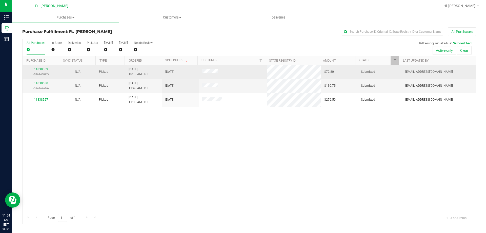
click at [41, 69] on link "11838069" at bounding box center [41, 69] width 14 height 4
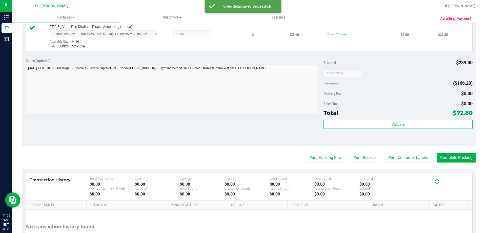
scroll to position [240, 0]
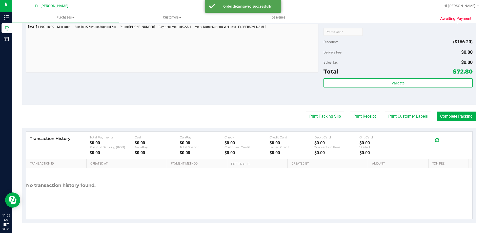
click at [407, 75] on div "Total $72.80" at bounding box center [397, 71] width 149 height 9
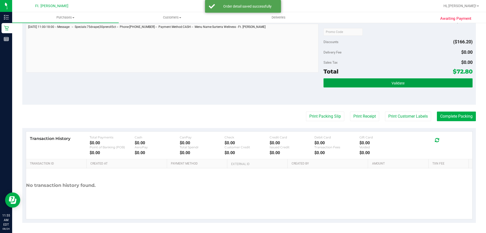
click at [408, 80] on button "Validate" at bounding box center [397, 82] width 149 height 9
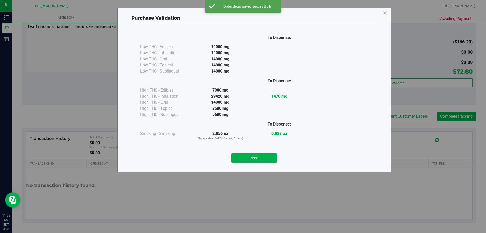
click at [258, 156] on button "Close" at bounding box center [254, 157] width 46 height 9
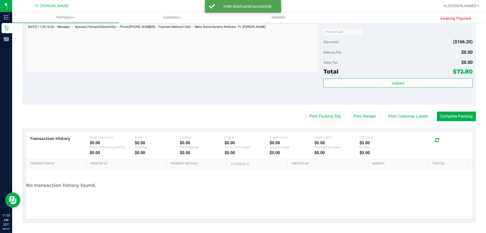
click at [319, 121] on purchase-details "Back Edit Purchase Cancel Purchase View Profile # 11838069 BioTrack ID: - Submi…" at bounding box center [248, 4] width 453 height 435
click at [319, 115] on button "Print Packing Slip" at bounding box center [325, 116] width 38 height 10
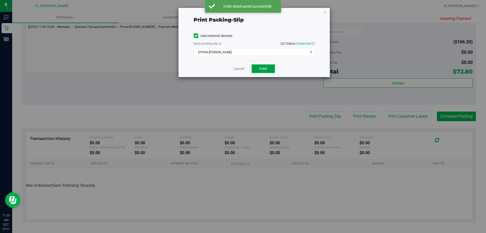
click at [268, 67] on button "Print" at bounding box center [263, 68] width 23 height 9
click at [242, 67] on link "Cancel" at bounding box center [238, 68] width 11 height 5
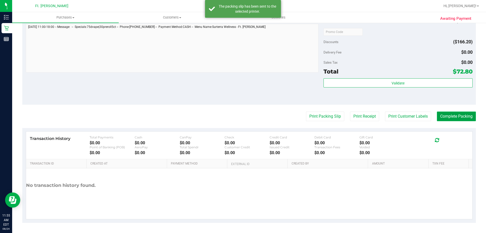
click at [443, 111] on button "Complete Packing" at bounding box center [456, 116] width 39 height 10
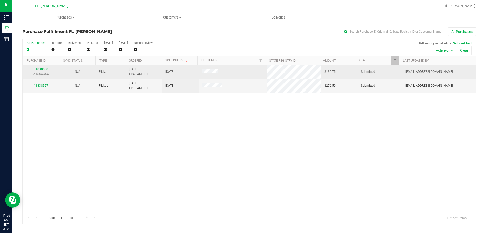
click at [42, 70] on link "11838638" at bounding box center [41, 69] width 14 height 4
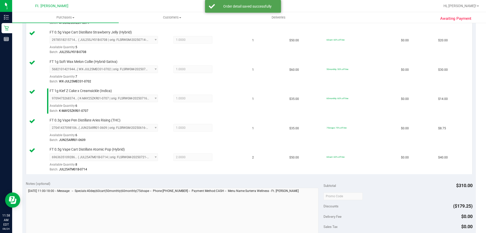
scroll to position [202, 0]
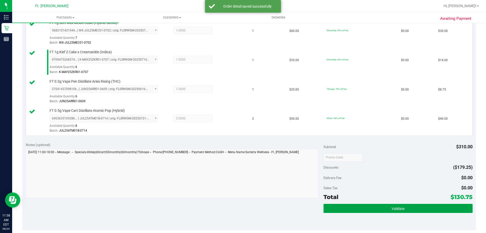
click at [358, 207] on button "Validate" at bounding box center [397, 207] width 149 height 9
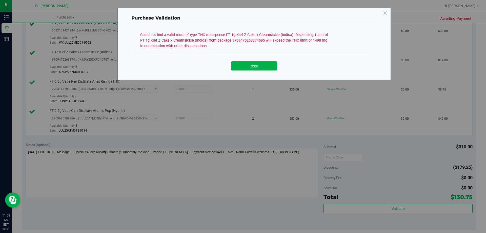
click at [258, 67] on button "Close" at bounding box center [254, 65] width 46 height 9
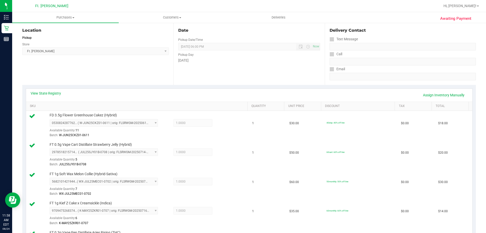
scroll to position [0, 0]
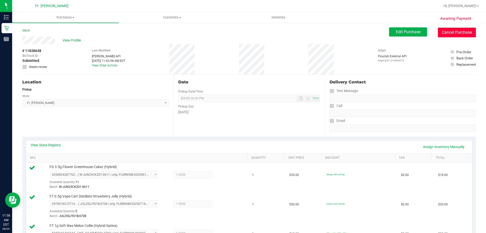
click at [463, 33] on button "Cancel Purchase" at bounding box center [457, 33] width 38 height 10
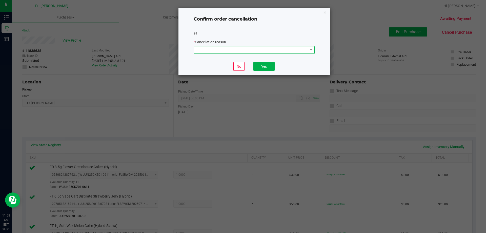
click at [275, 48] on span at bounding box center [251, 49] width 114 height 7
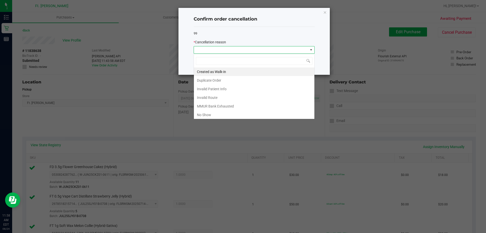
scroll to position [8, 121]
click at [341, 3] on ngb-modal-window "Confirm order cancellation 99 * Cancellation reason No Yes" at bounding box center [245, 116] width 490 height 233
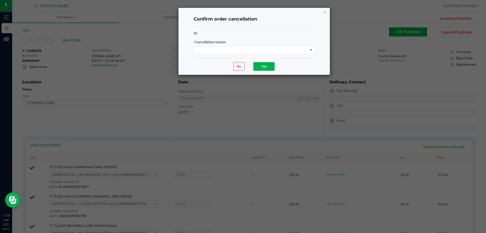
click at [323, 15] on div "Confirm order cancellation 99 * Cancellation reason No Yes" at bounding box center [253, 41] width 151 height 67
click at [326, 12] on icon "Close" at bounding box center [325, 12] width 4 height 6
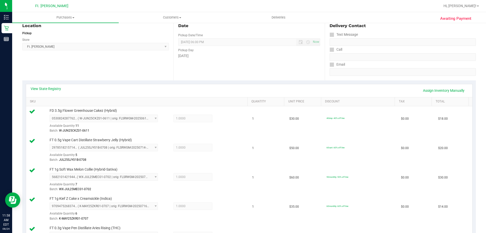
scroll to position [25, 0]
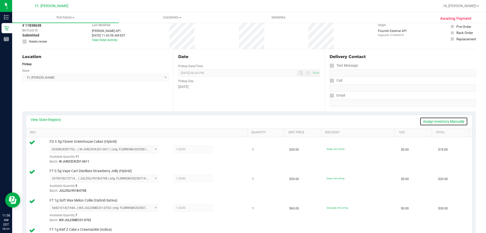
click at [430, 122] on link "Assign Inventory Manually" at bounding box center [444, 121] width 48 height 9
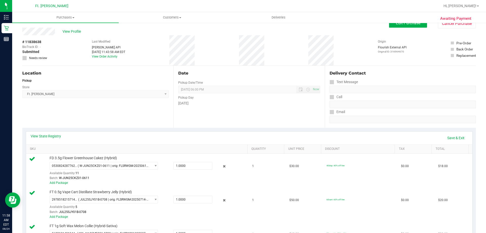
scroll to position [0, 0]
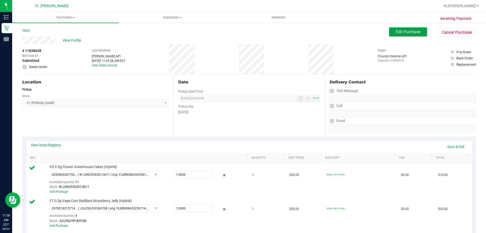
click at [410, 36] on button "Edit Purchase" at bounding box center [408, 31] width 38 height 9
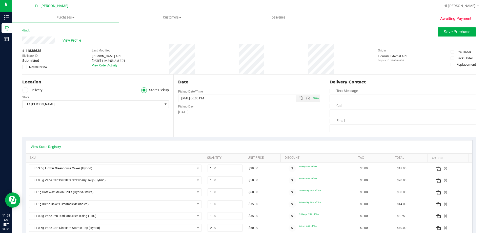
scroll to position [51, 0]
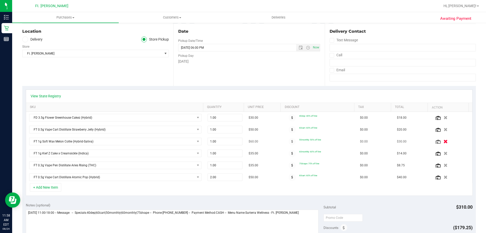
click at [443, 142] on icon "button" at bounding box center [445, 141] width 4 height 4
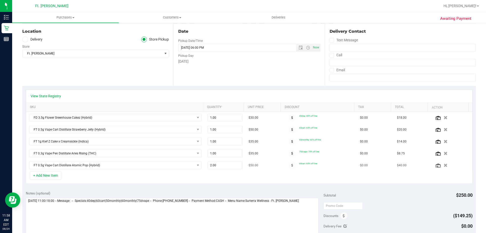
scroll to position [0, 0]
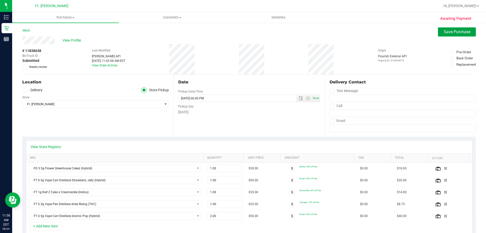
click at [458, 30] on span "Save Purchase" at bounding box center [457, 31] width 27 height 5
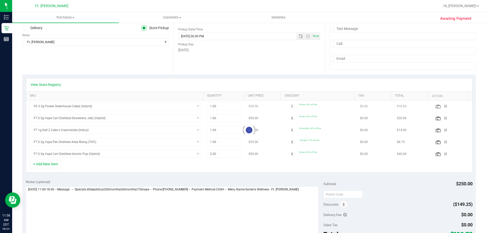
scroll to position [76, 0]
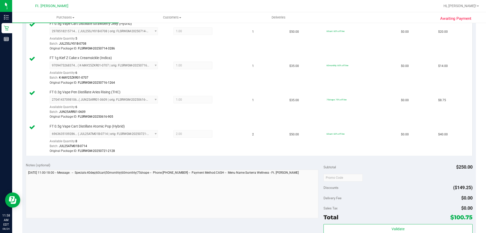
scroll to position [228, 0]
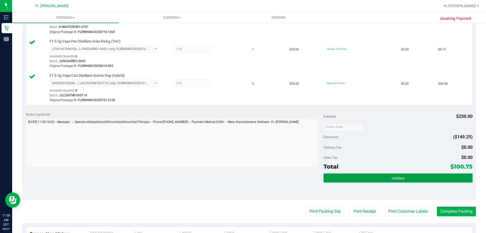
click at [353, 181] on button "Validate" at bounding box center [397, 177] width 149 height 9
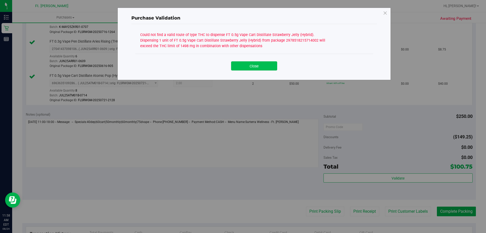
click at [269, 65] on button "Close" at bounding box center [254, 65] width 46 height 9
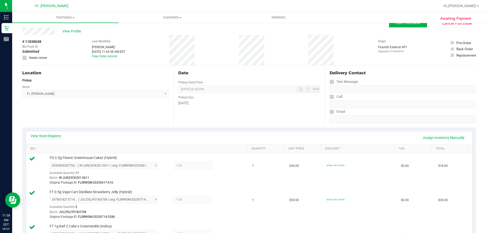
scroll to position [0, 0]
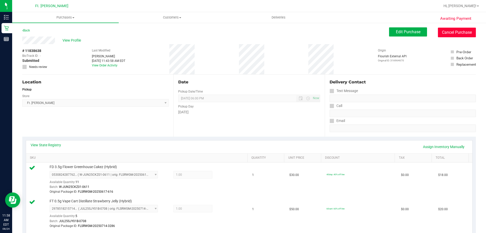
click at [446, 32] on button "Cancel Purchase" at bounding box center [457, 33] width 38 height 10
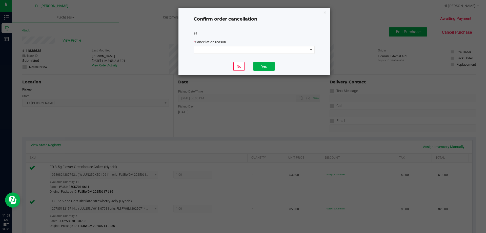
click at [264, 54] on div "99 * Cancellation reason" at bounding box center [254, 42] width 121 height 31
click at [266, 49] on span at bounding box center [251, 49] width 114 height 7
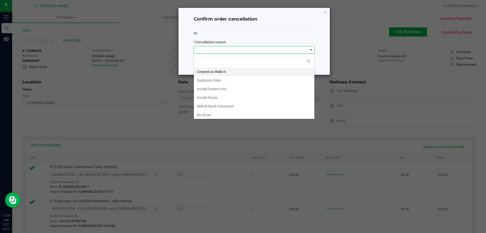
scroll to position [8, 121]
click at [235, 105] on li "MMUR Bank Exhausted" at bounding box center [254, 106] width 120 height 9
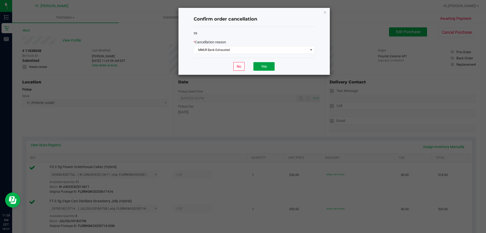
click at [270, 64] on button "Yes" at bounding box center [263, 66] width 21 height 9
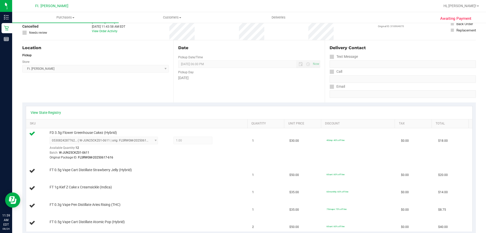
scroll to position [25, 0]
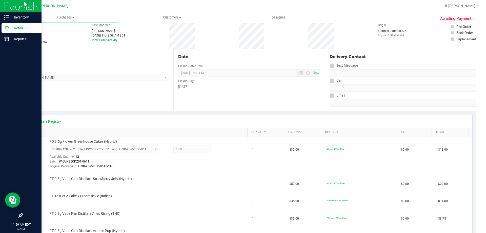
click at [7, 29] on icon at bounding box center [6, 28] width 5 height 5
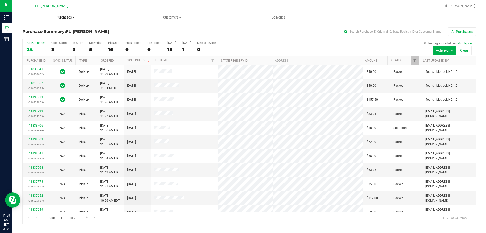
click at [75, 20] on uib-tab-heading "Purchases Summary of purchases Fulfillment All purchases" at bounding box center [65, 17] width 107 height 11
click at [69, 35] on li "Fulfillment" at bounding box center [65, 37] width 107 height 6
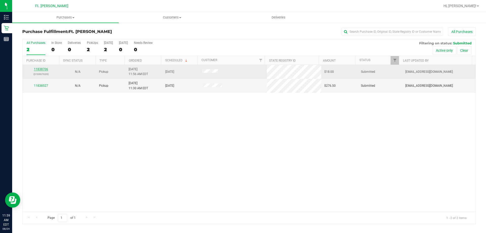
click at [41, 69] on link "11838706" at bounding box center [41, 69] width 14 height 4
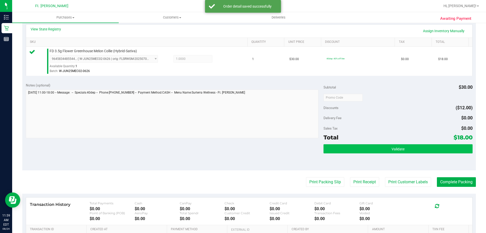
scroll to position [127, 0]
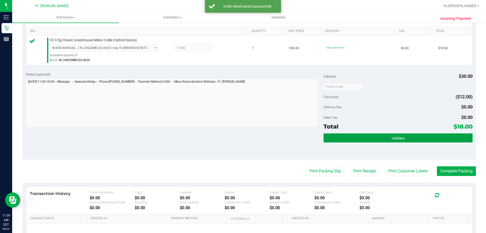
click at [340, 140] on button "Validate" at bounding box center [397, 137] width 149 height 9
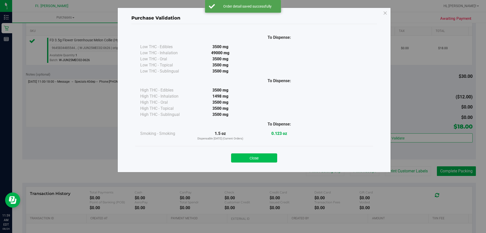
click at [241, 157] on button "Close" at bounding box center [254, 157] width 46 height 9
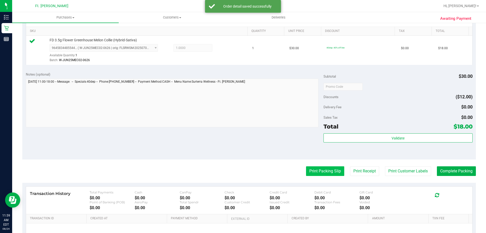
click at [314, 170] on button "Print Packing Slip" at bounding box center [325, 171] width 38 height 10
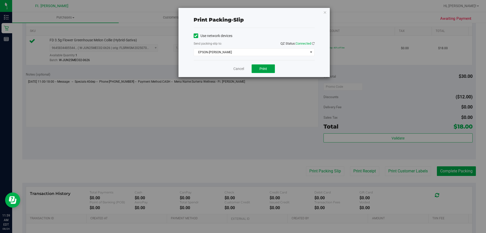
click at [269, 71] on button "Print" at bounding box center [263, 68] width 23 height 9
click at [239, 71] on link "Cancel" at bounding box center [238, 68] width 11 height 5
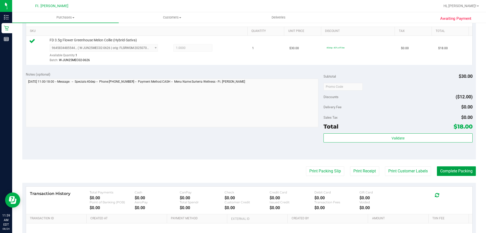
click at [465, 173] on button "Complete Packing" at bounding box center [456, 171] width 39 height 10
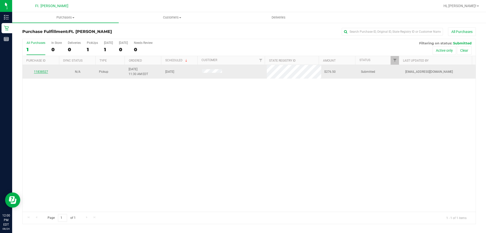
click at [43, 72] on link "11838527" at bounding box center [41, 72] width 14 height 4
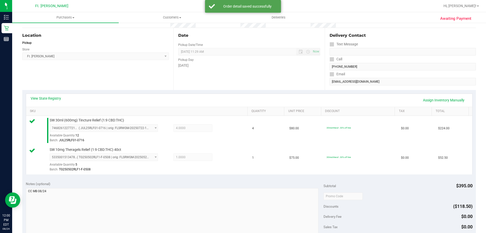
scroll to position [101, 0]
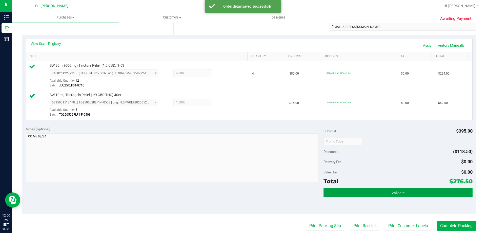
click at [398, 193] on span "Validate" at bounding box center [397, 193] width 13 height 4
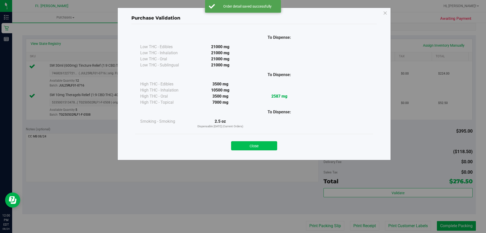
click at [256, 143] on button "Close" at bounding box center [254, 145] width 46 height 9
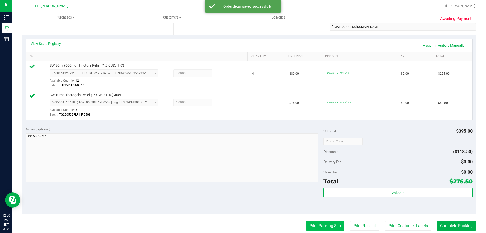
click at [310, 221] on button "Print Packing Slip" at bounding box center [325, 226] width 38 height 10
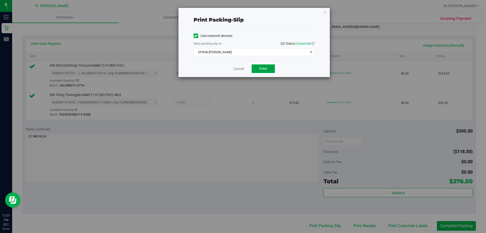
click at [262, 69] on span "Print" at bounding box center [263, 69] width 8 height 4
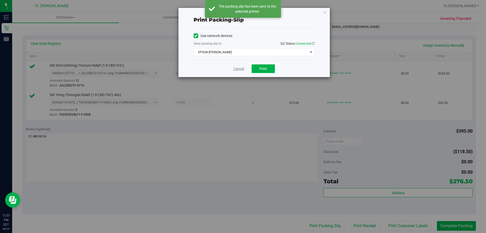
click at [240, 71] on link "Cancel" at bounding box center [238, 68] width 11 height 5
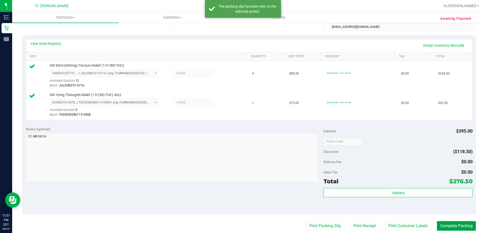
click at [441, 226] on button "Complete Packing" at bounding box center [456, 226] width 39 height 10
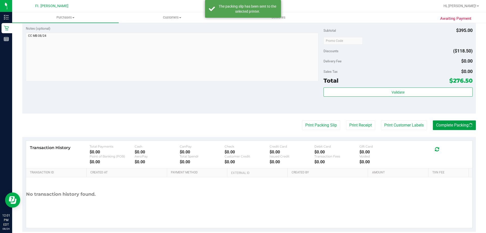
scroll to position [202, 0]
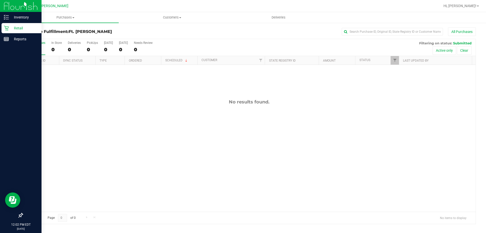
click at [16, 30] on p "Retail" at bounding box center [24, 28] width 30 height 6
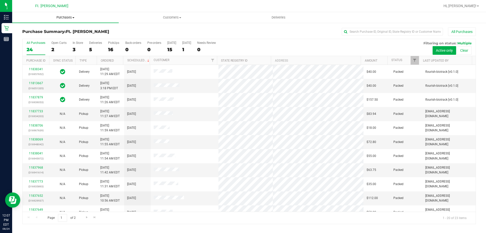
click at [64, 16] on span "Purchases" at bounding box center [65, 17] width 107 height 5
click at [49, 35] on li "Fulfillment" at bounding box center [65, 37] width 107 height 6
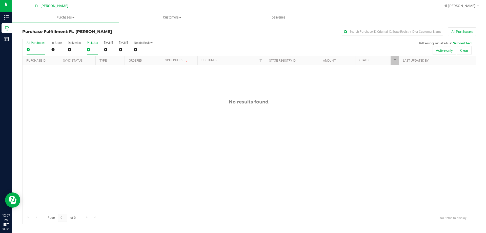
click at [95, 48] on div "0" at bounding box center [92, 50] width 11 height 6
click at [0, 0] on input "PickUps 0" at bounding box center [0, 0] width 0 height 0
click at [72, 17] on span "Purchases" at bounding box center [65, 17] width 107 height 5
click at [39, 41] on span "All purchases" at bounding box center [30, 42] width 36 height 4
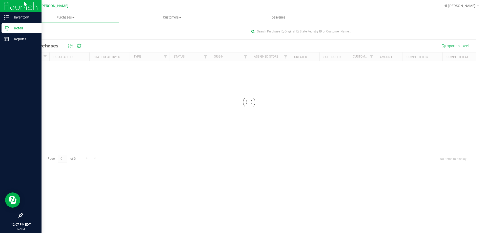
click at [8, 28] on icon at bounding box center [6, 28] width 5 height 5
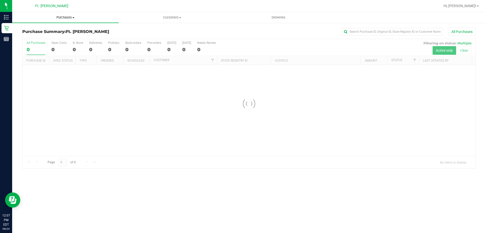
click at [60, 18] on span "Purchases" at bounding box center [65, 17] width 107 height 5
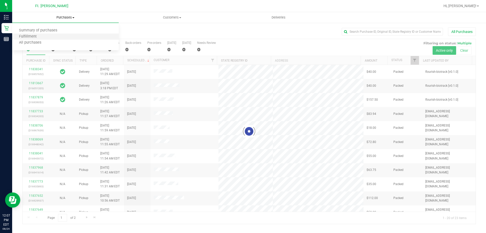
click at [54, 35] on li "Fulfillment" at bounding box center [65, 37] width 107 height 6
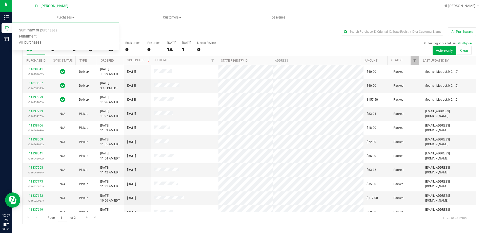
click at [167, 25] on div "Purchase Summary: Ft. [PERSON_NAME] All Purchases All Purchases 23 Open Carts 2…" at bounding box center [249, 125] width 474 height 206
click at [83, 17] on span "Purchases" at bounding box center [65, 17] width 107 height 5
click at [36, 40] on li "All purchases" at bounding box center [65, 43] width 107 height 6
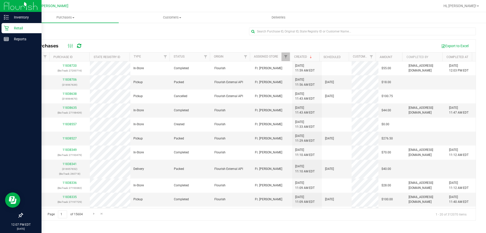
click at [8, 26] on icon at bounding box center [6, 28] width 5 height 5
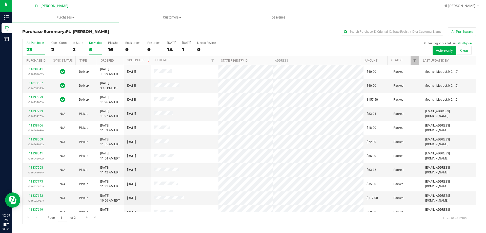
click at [97, 52] on div "5" at bounding box center [95, 50] width 13 height 6
click at [0, 0] on input "Deliveries 5" at bounding box center [0, 0] width 0 height 0
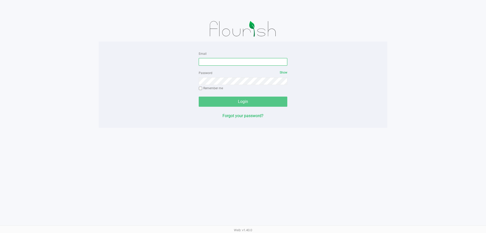
click at [272, 58] on input "Email" at bounding box center [243, 62] width 89 height 8
type input "[EMAIL_ADDRESS][DOMAIN_NAME]"
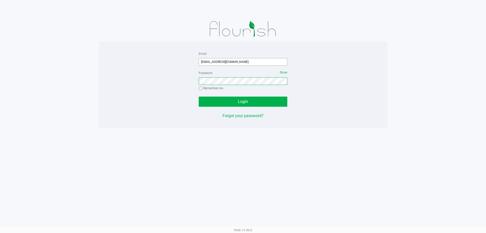
click at [199, 96] on button "Login" at bounding box center [243, 101] width 89 height 10
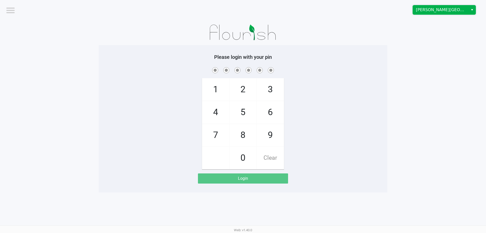
click at [414, 9] on span "[PERSON_NAME][GEOGRAPHIC_DATA]" at bounding box center [440, 9] width 55 height 9
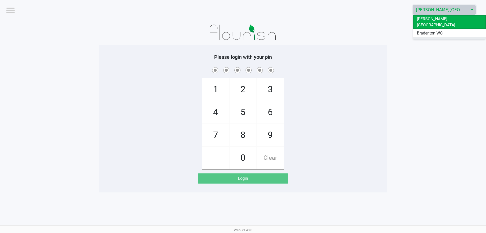
click at [414, 37] on li "Ft. [PERSON_NAME]" at bounding box center [449, 41] width 73 height 8
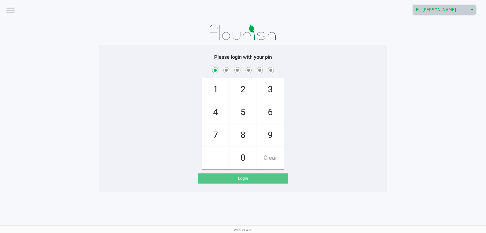
checkbox input "true"
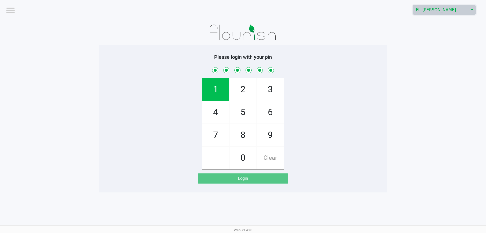
checkbox input "true"
checkbox input "false"
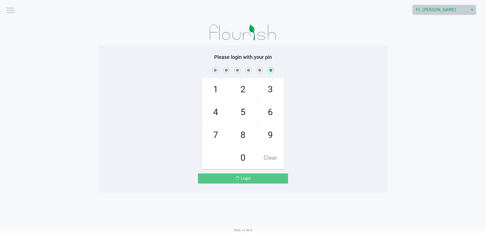
checkbox input "false"
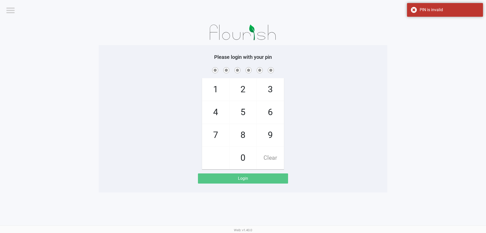
checkbox input "true"
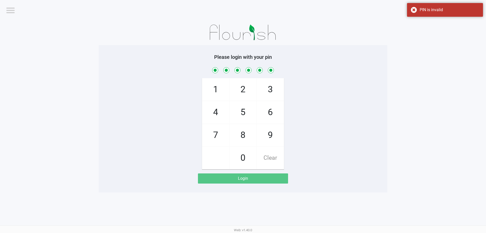
checkbox input "true"
checkbox input "false"
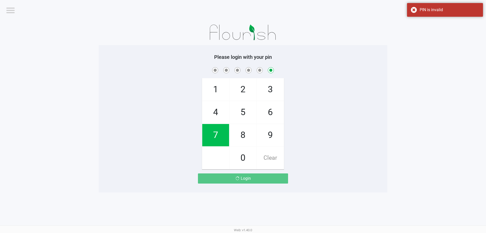
checkbox input "false"
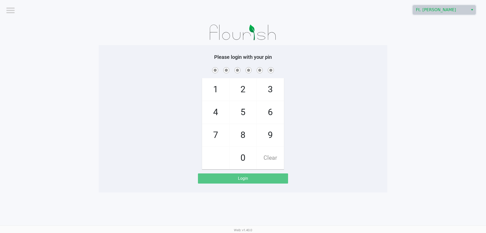
checkbox input "true"
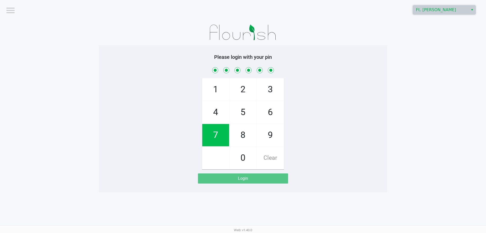
checkbox input "true"
